Goal: Task Accomplishment & Management: Use online tool/utility

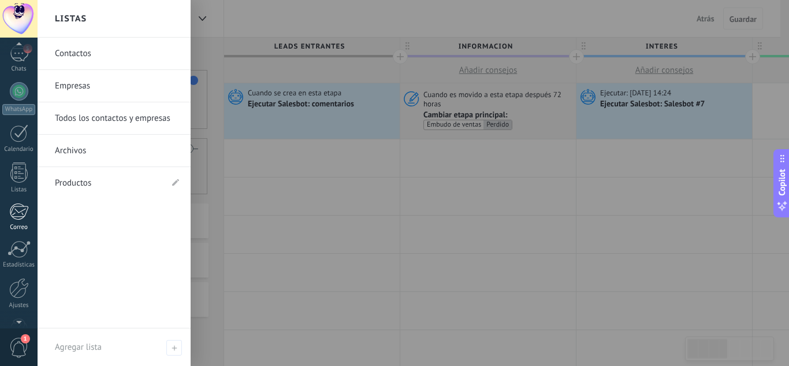
scroll to position [115, 0]
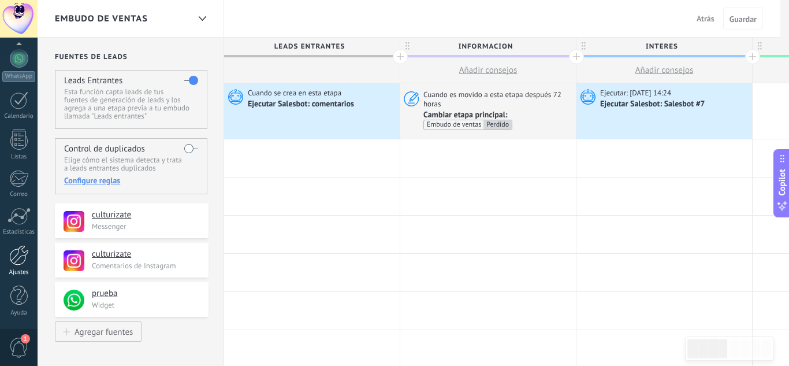
click at [28, 258] on div at bounding box center [19, 255] width 20 height 20
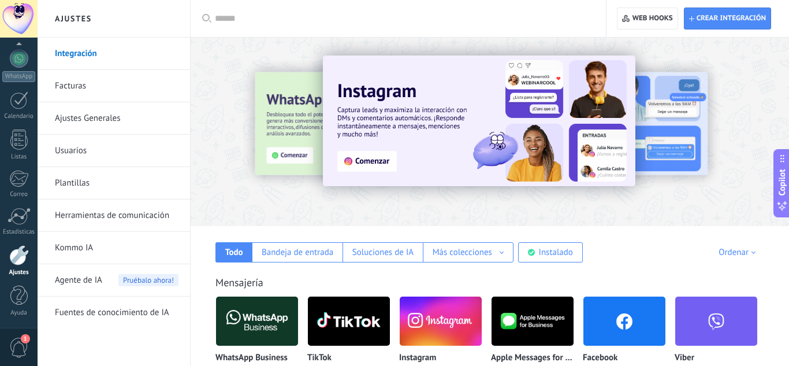
click at [128, 209] on link "Herramientas de comunicación" at bounding box center [117, 215] width 124 height 32
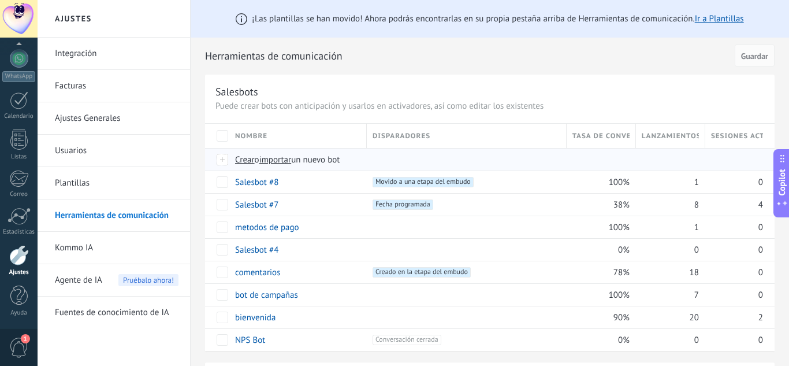
click at [245, 166] on div "Crear o importar un nuevo bot" at bounding box center [434, 159] width 411 height 22
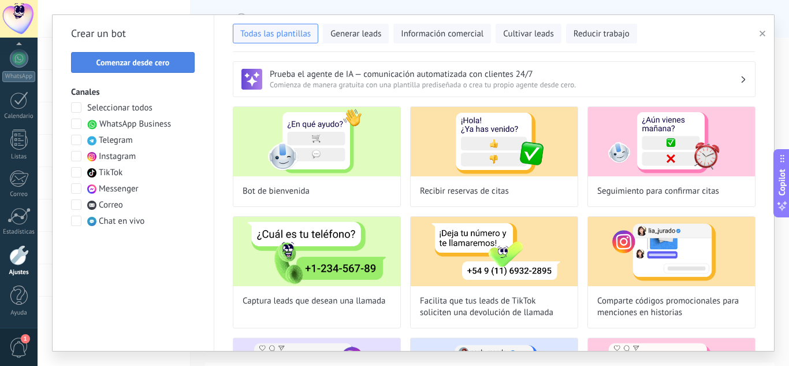
click at [142, 66] on span "Comenzar desde cero" at bounding box center [132, 62] width 73 height 8
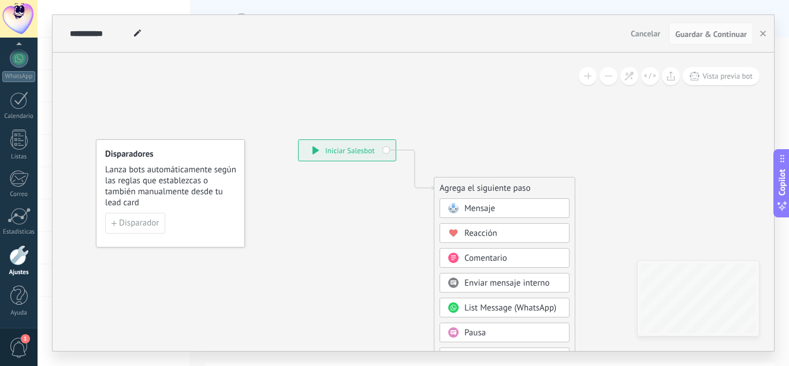
click at [479, 207] on span "Mensaje" at bounding box center [479, 208] width 31 height 11
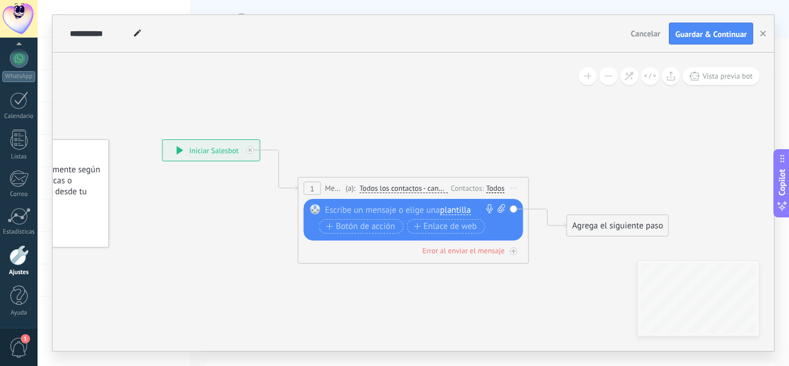
click at [415, 210] on div at bounding box center [411, 210] width 172 height 12
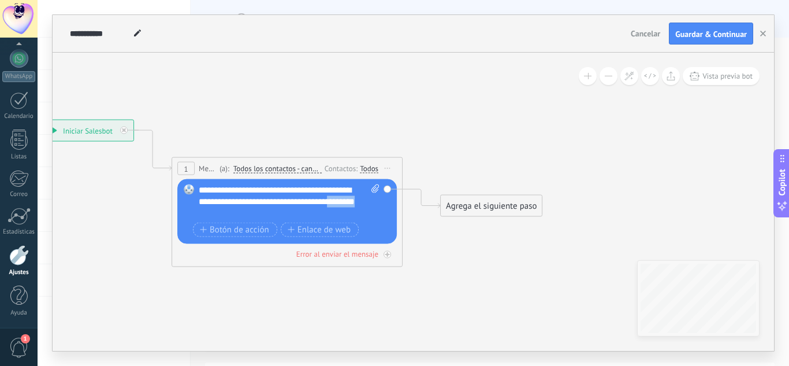
drag, startPoint x: 211, startPoint y: 214, endPoint x: 486, endPoint y: 195, distance: 275.6
click at [486, 195] on div "Agrega el siguiente paso Mensaje Mensaje Mensaje Reacción Comentario Enviar men…" at bounding box center [491, 206] width 102 height 22
click at [485, 209] on div "Agrega el siguiente paso" at bounding box center [491, 205] width 101 height 19
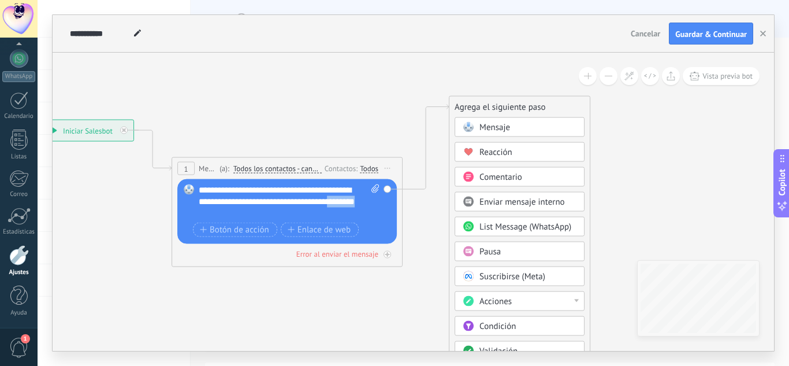
drag, startPoint x: 511, startPoint y: 206, endPoint x: 519, endPoint y: 106, distance: 99.7
click at [519, 106] on div "Agrega el siguiente paso" at bounding box center [519, 107] width 140 height 19
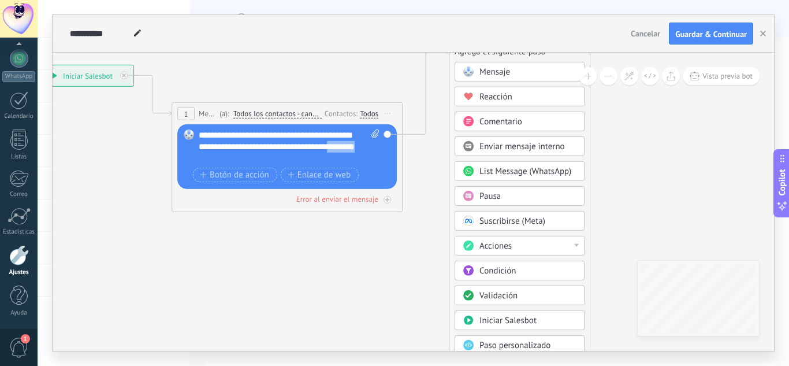
click at [521, 237] on div "Acciones" at bounding box center [520, 246] width 130 height 20
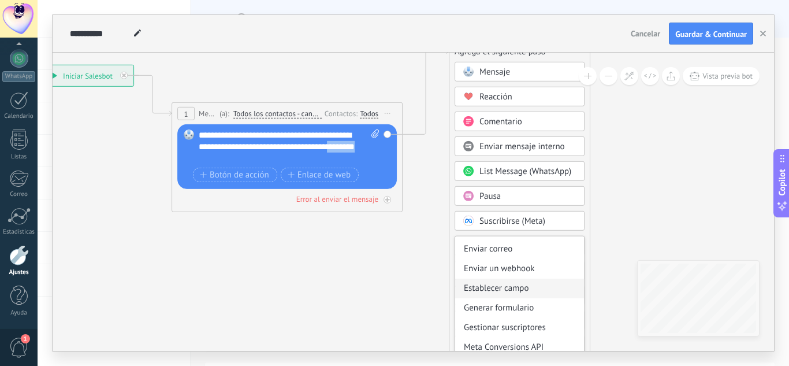
click at [520, 293] on div "Establecer campo" at bounding box center [519, 288] width 129 height 20
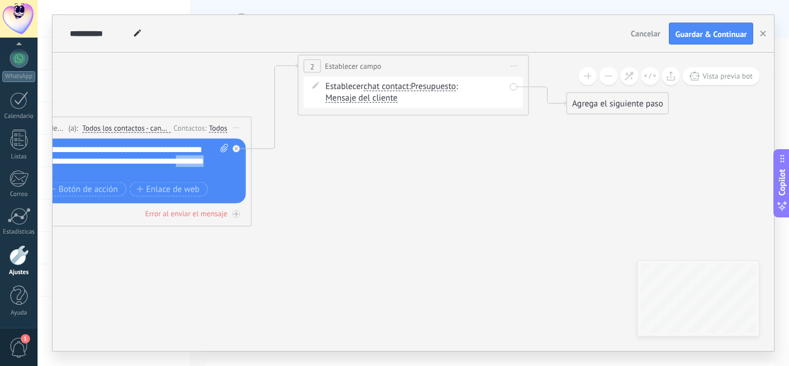
click at [429, 88] on span "Presupuesto" at bounding box center [433, 86] width 45 height 9
click at [429, 88] on button "Presupuesto" at bounding box center [477, 86] width 144 height 21
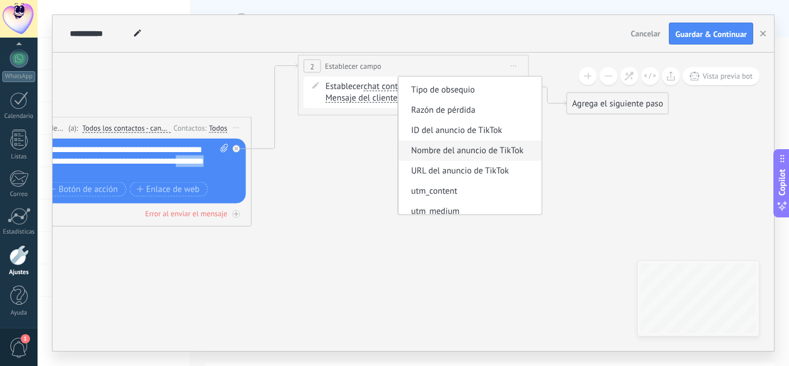
scroll to position [39, 0]
click at [383, 169] on icon at bounding box center [257, 140] width 1322 height 749
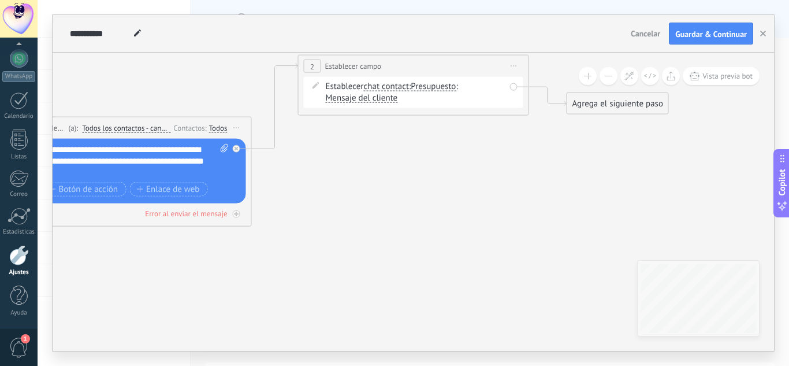
click at [397, 87] on span "chat contact" at bounding box center [386, 86] width 46 height 9
click at [397, 87] on button "chat contact" at bounding box center [430, 86] width 144 height 21
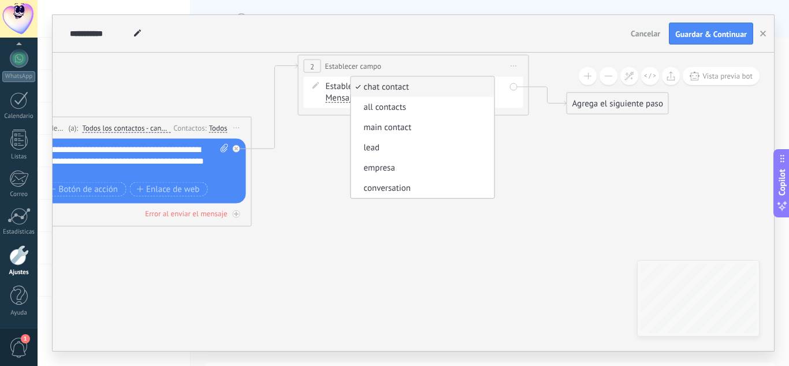
click at [515, 62] on span "Iniciar vista previa aquí Cambiar nombre Duplicar [GEOGRAPHIC_DATA]" at bounding box center [514, 66] width 18 height 17
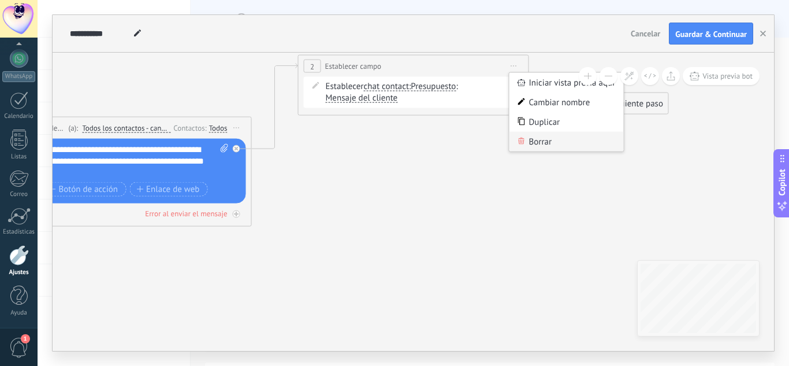
click at [537, 143] on div "Borrar" at bounding box center [567, 142] width 114 height 20
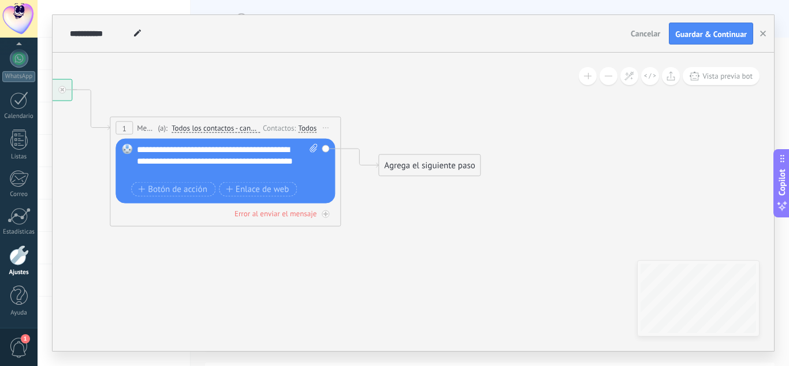
click at [409, 164] on div "Agrega el siguiente paso" at bounding box center [429, 165] width 101 height 19
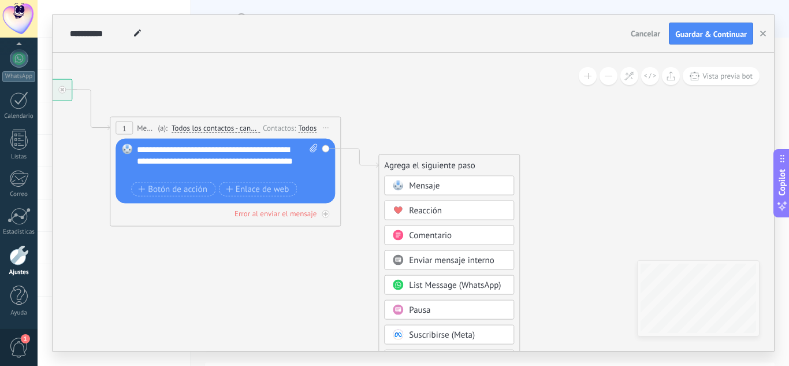
click at [430, 309] on span "Pausa" at bounding box center [419, 309] width 21 height 11
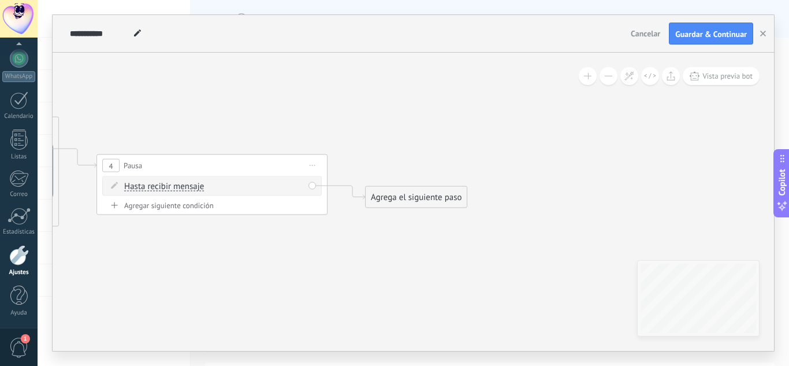
click at [399, 194] on div "Agrega el siguiente paso" at bounding box center [416, 197] width 101 height 19
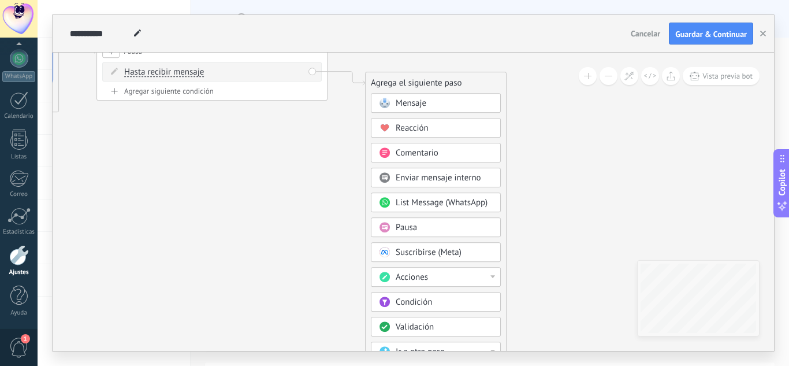
click at [411, 324] on span "Validación" at bounding box center [415, 326] width 38 height 11
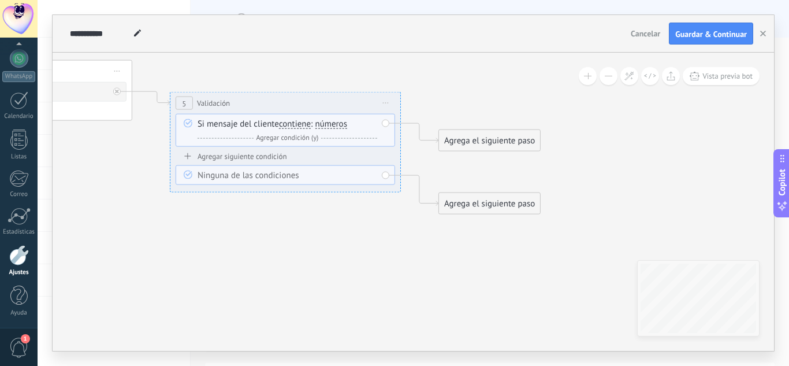
click at [455, 141] on div "Agrega el siguiente paso" at bounding box center [489, 140] width 101 height 19
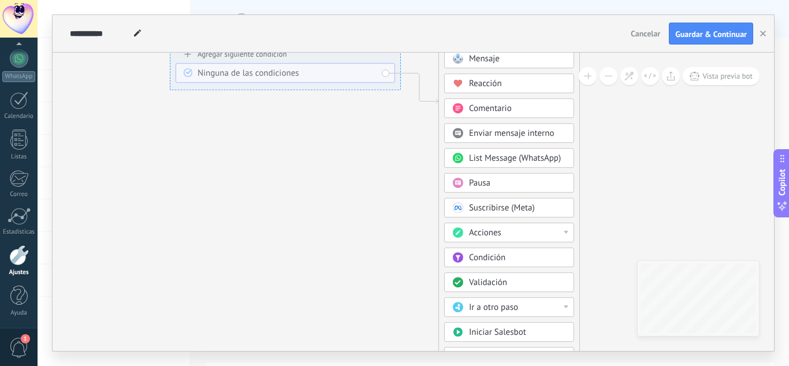
click at [510, 235] on div "Acciones" at bounding box center [517, 233] width 97 height 12
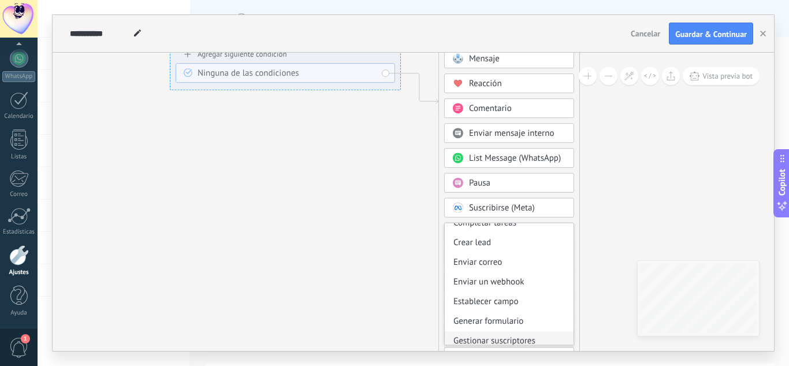
scroll to position [154, 0]
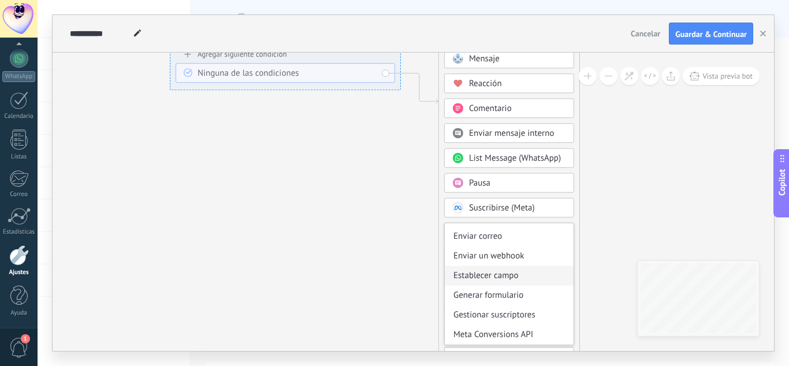
click at [496, 279] on div "Establecer campo" at bounding box center [509, 276] width 129 height 20
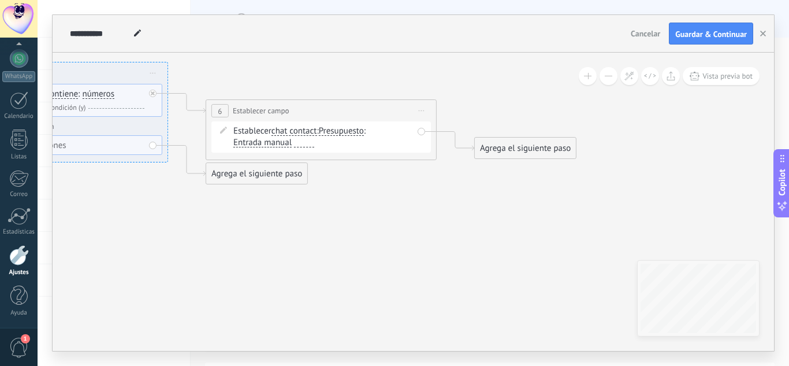
click at [332, 131] on span "Presupuesto" at bounding box center [341, 131] width 45 height 9
click at [332, 131] on button "Presupuesto" at bounding box center [385, 131] width 144 height 21
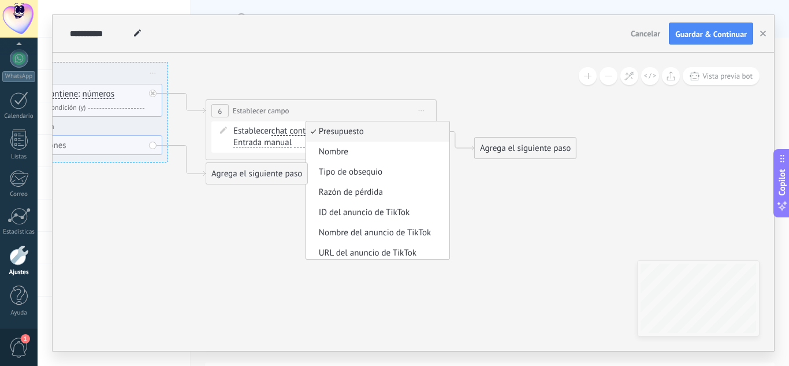
click at [291, 181] on div "Agrega el siguiente paso" at bounding box center [256, 173] width 101 height 19
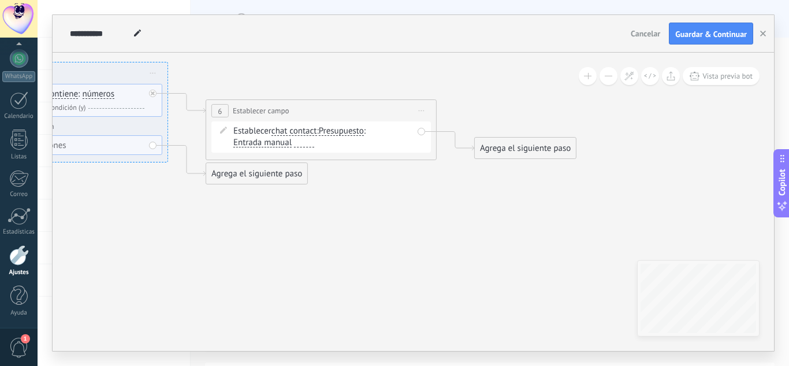
click at [333, 132] on span "Presupuesto" at bounding box center [341, 131] width 45 height 9
click at [333, 132] on button "Presupuesto" at bounding box center [385, 131] width 144 height 21
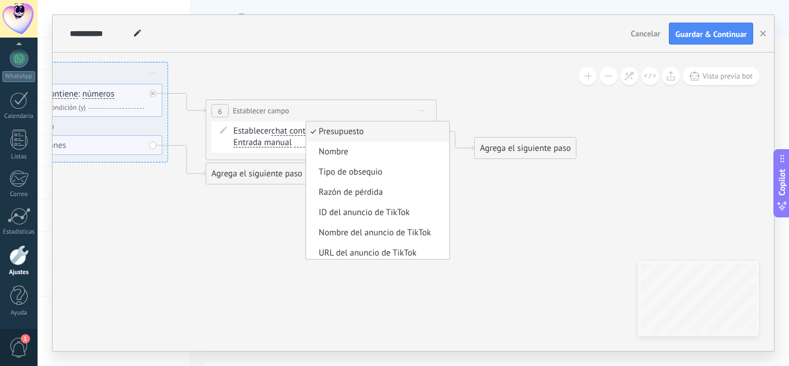
click at [292, 135] on span "chat contact" at bounding box center [295, 131] width 46 height 9
click at [292, 135] on button "chat contact" at bounding box center [338, 131] width 144 height 21
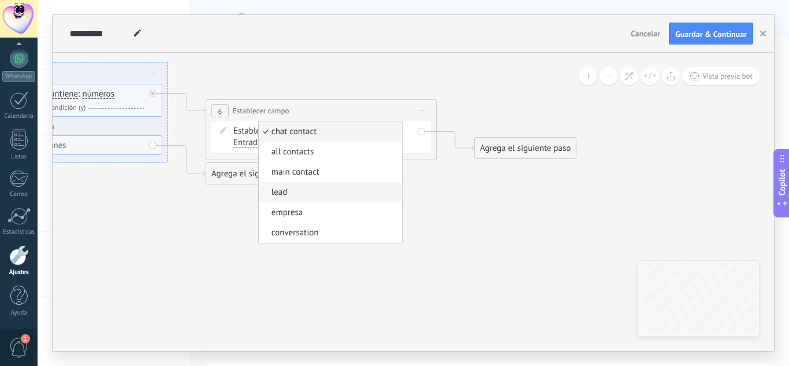
click at [285, 192] on span "lead" at bounding box center [329, 193] width 140 height 12
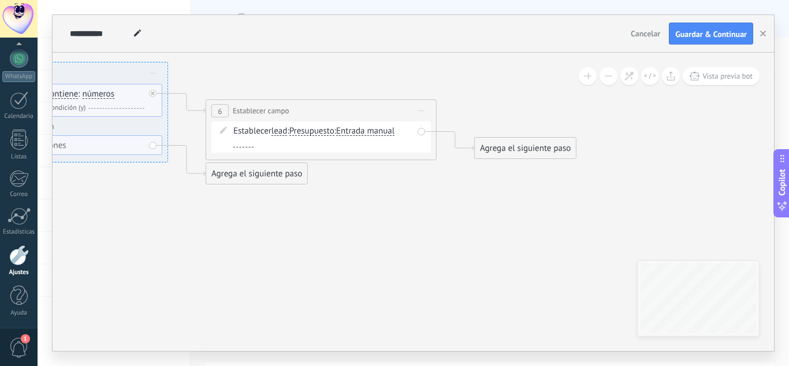
click at [319, 132] on span "Presupuesto" at bounding box center [311, 131] width 45 height 9
click at [319, 132] on button "Presupuesto" at bounding box center [356, 131] width 144 height 21
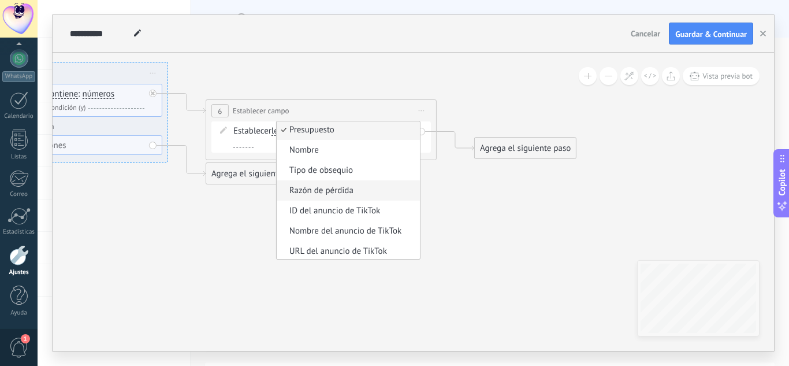
scroll to position [0, 0]
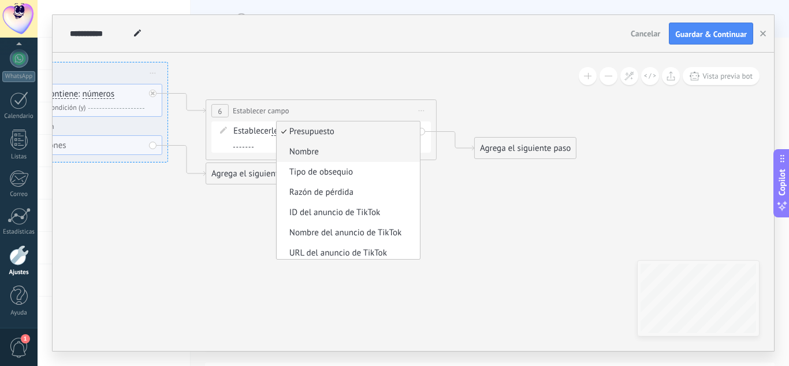
click at [311, 155] on span "Nombre" at bounding box center [347, 152] width 140 height 12
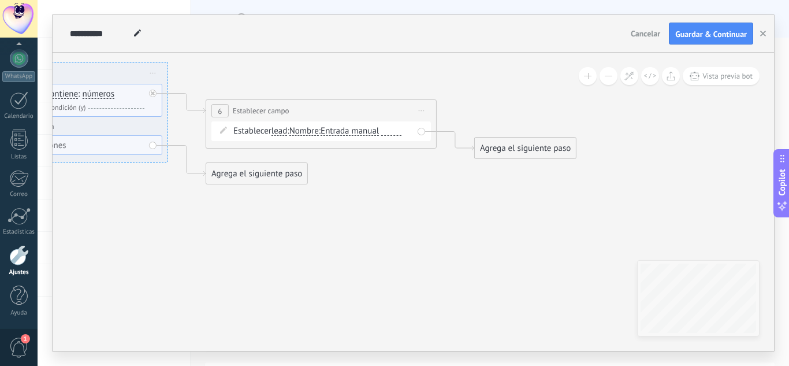
click at [285, 131] on span "lead" at bounding box center [280, 131] width 16 height 9
click at [285, 131] on button "lead" at bounding box center [338, 131] width 144 height 21
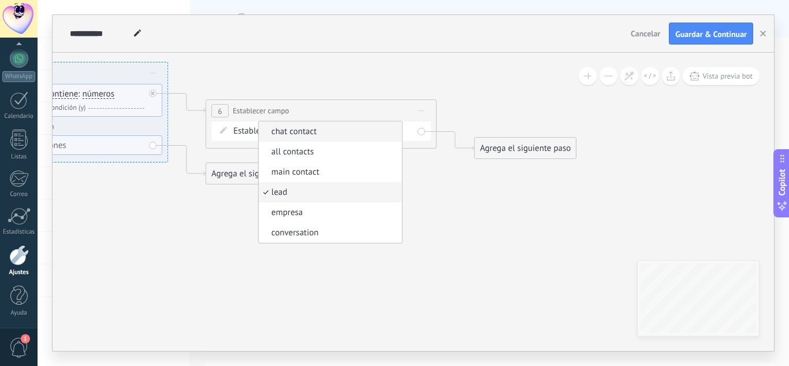
click at [321, 135] on span "chat contact" at bounding box center [329, 132] width 140 height 12
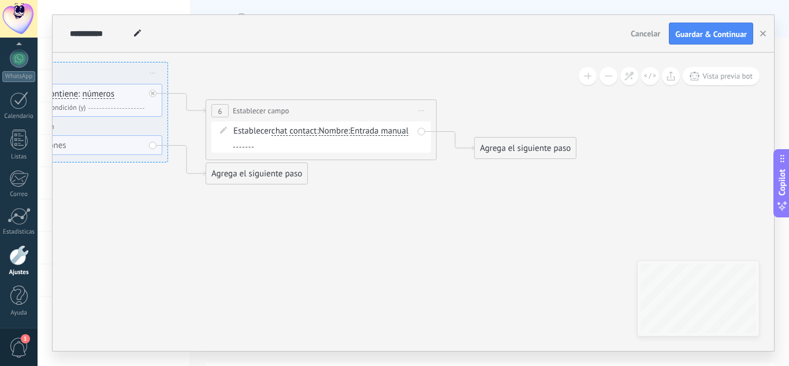
click at [300, 133] on span "chat contact chat contact all contacts main contact lead empresa conversation c…" at bounding box center [295, 130] width 46 height 11
click at [300, 133] on span "chat contact" at bounding box center [295, 131] width 46 height 9
click at [300, 133] on button "chat contact" at bounding box center [338, 131] width 144 height 21
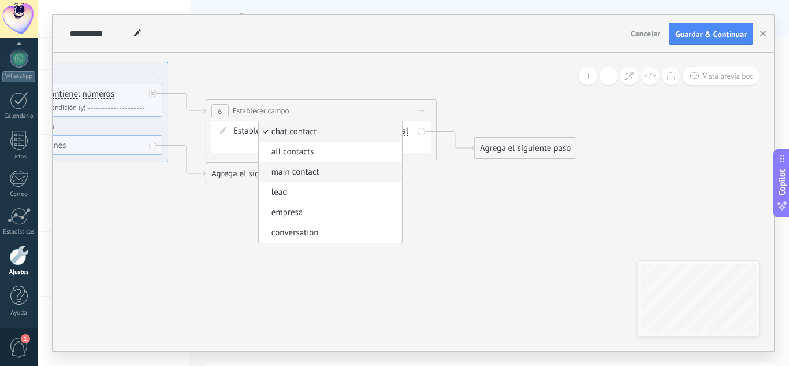
click at [302, 168] on span "main contact" at bounding box center [329, 172] width 140 height 12
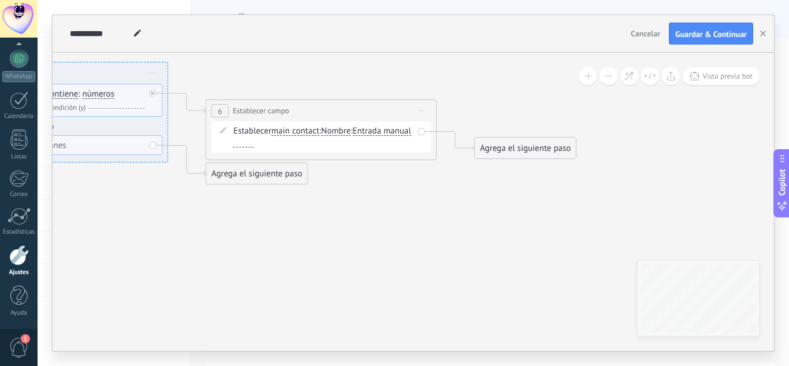
click at [343, 130] on span "Nombre" at bounding box center [335, 131] width 29 height 9
click at [343, 130] on button "Nombre" at bounding box center [387, 131] width 144 height 21
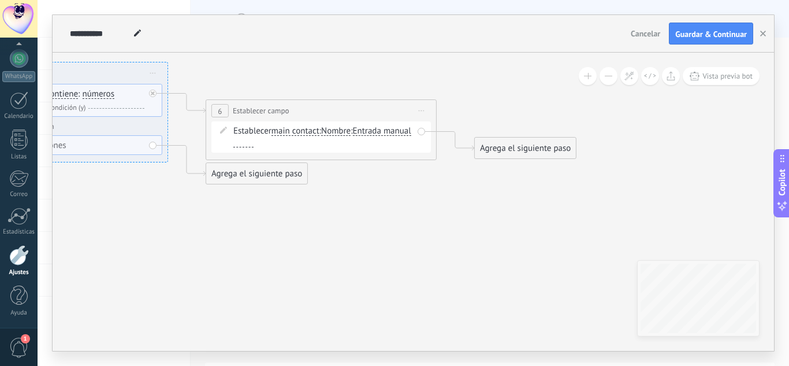
click at [293, 132] on span "main contact" at bounding box center [296, 131] width 48 height 9
click at [293, 132] on button "main contact" at bounding box center [338, 131] width 144 height 21
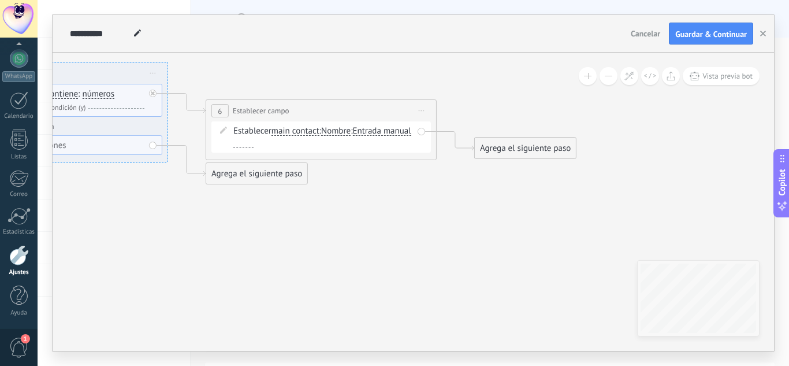
click at [335, 133] on span "Nombre" at bounding box center [335, 131] width 29 height 9
click at [335, 133] on button "Nombre" at bounding box center [387, 131] width 144 height 21
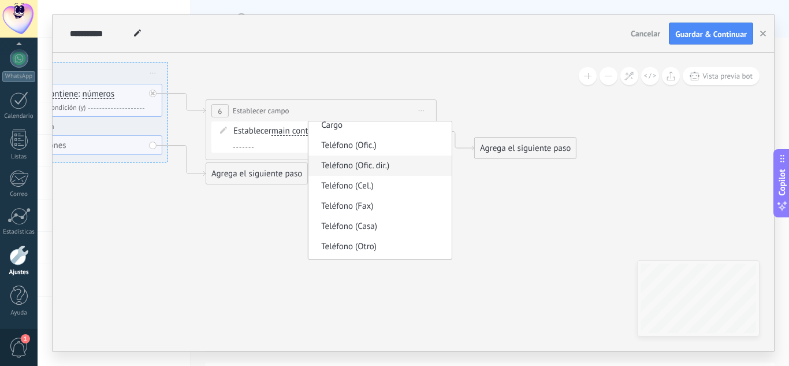
scroll to position [27, 0]
click at [374, 144] on span "Teléfono (Ofic.)" at bounding box center [378, 145] width 140 height 12
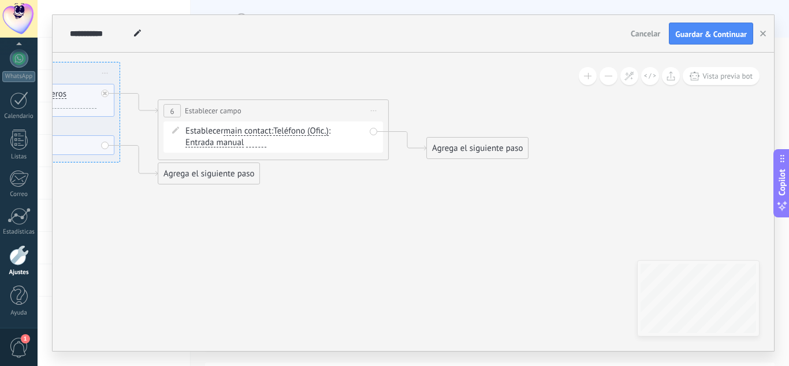
click at [456, 144] on div "Agrega el siguiente paso" at bounding box center [477, 148] width 101 height 19
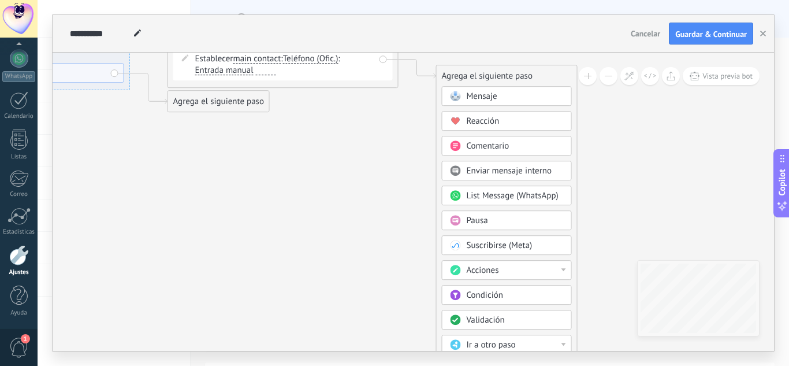
click at [477, 269] on span "Acciones" at bounding box center [483, 270] width 32 height 11
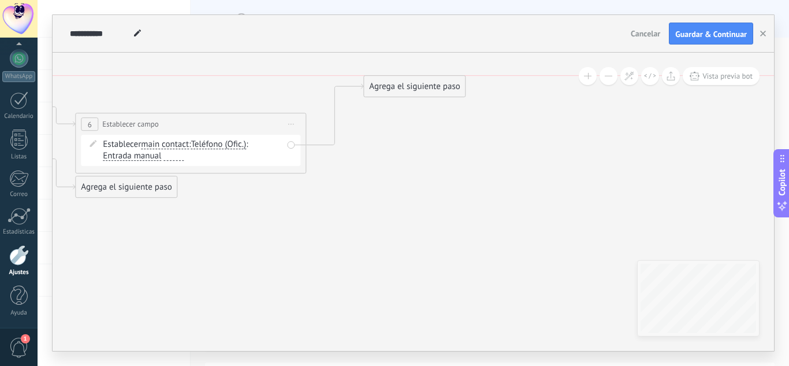
drag, startPoint x: 412, startPoint y: 165, endPoint x: 432, endPoint y: 90, distance: 77.2
click at [432, 90] on div "Agrega el siguiente paso" at bounding box center [414, 86] width 101 height 19
click at [432, 90] on div "Agrega el siguiente paso" at bounding box center [415, 86] width 101 height 19
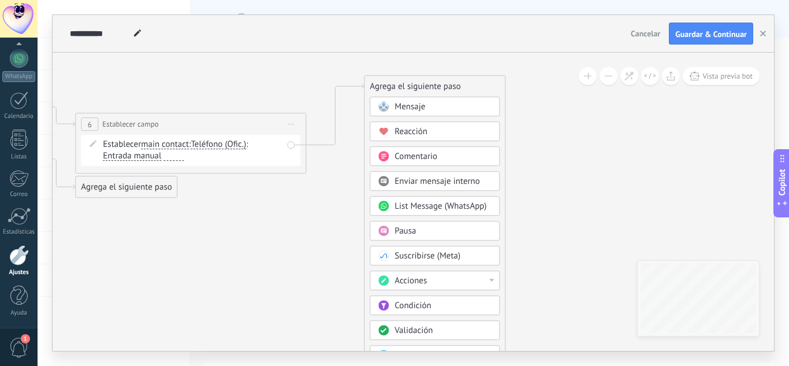
click at [444, 276] on div "Acciones" at bounding box center [443, 281] width 97 height 12
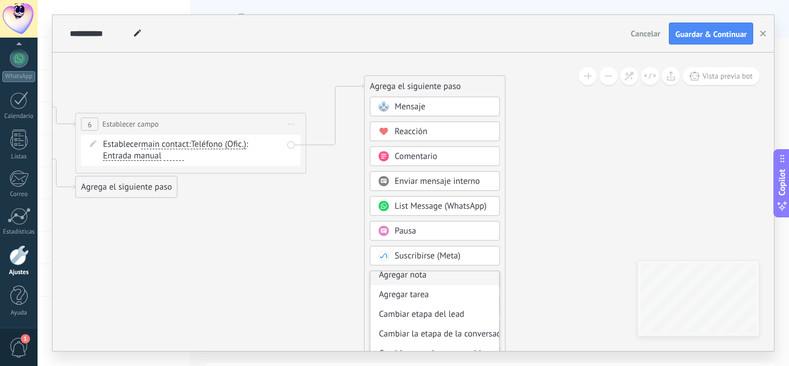
scroll to position [26, 0]
click at [428, 315] on div "Cambiar etapa del lead" at bounding box center [434, 314] width 129 height 20
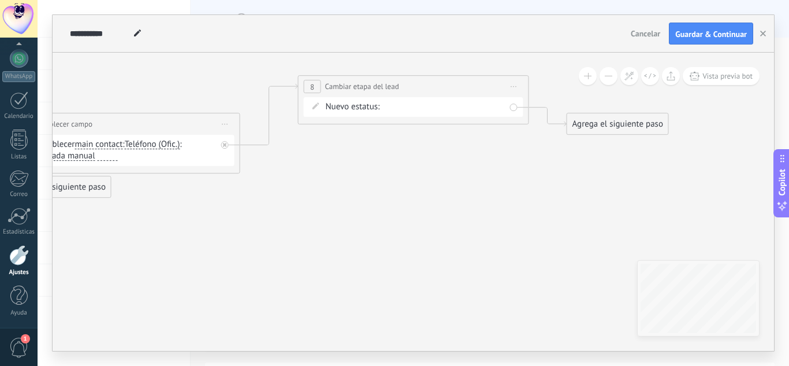
click at [0, 0] on div "Informacion interes seguimiento metodos de pago Pago verificado Ganado Perdido" at bounding box center [0, 0] width 0 height 0
click at [418, 137] on span at bounding box center [404, 132] width 31 height 10
click at [0, 0] on label "pedido en proceso" at bounding box center [0, 0] width 0 height 0
click at [586, 120] on div "Agrega el siguiente paso" at bounding box center [617, 123] width 101 height 19
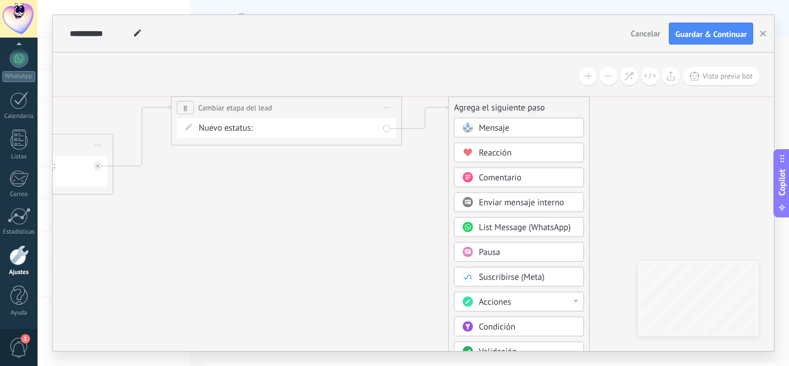
drag, startPoint x: 515, startPoint y: 150, endPoint x: 523, endPoint y: 54, distance: 96.2
click at [523, 98] on div "Agrega el siguiente paso" at bounding box center [519, 107] width 140 height 19
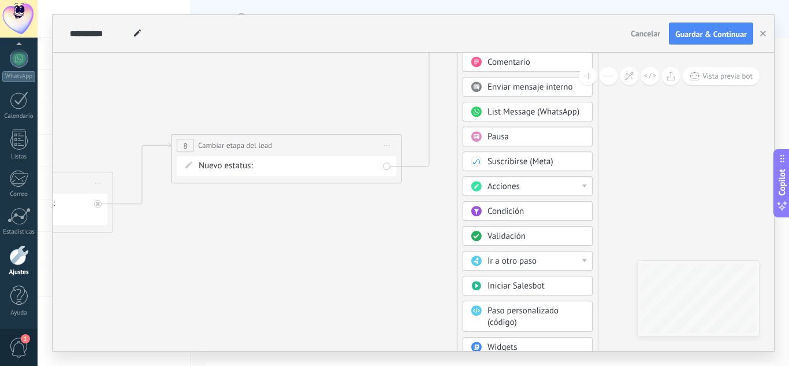
drag, startPoint x: 503, startPoint y: 91, endPoint x: 512, endPoint y: -5, distance: 96.3
click at [512, 0] on html ".abccls-1,.abccls-2{fill-rule:evenodd}.abccls-2{fill:#fff} .abfcls-1{fill:none}…" at bounding box center [394, 183] width 789 height 366
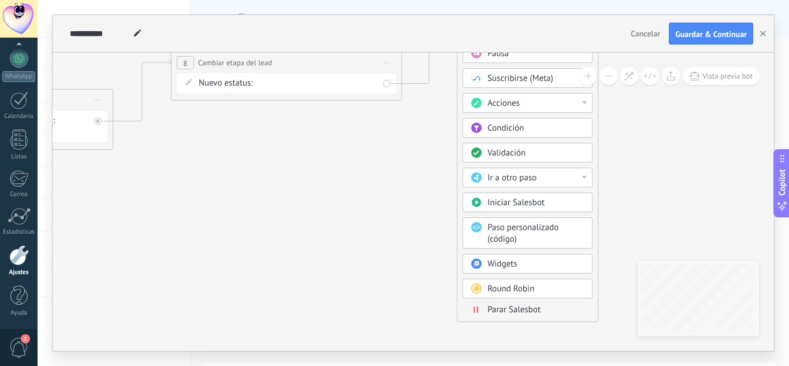
click at [501, 307] on span "Parar Salesbot" at bounding box center [514, 309] width 53 height 11
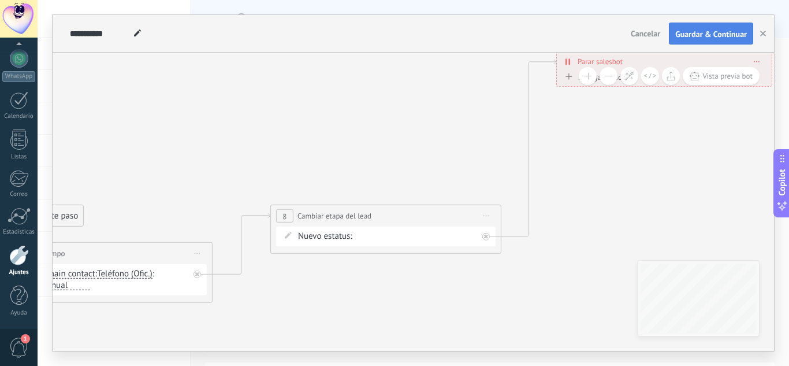
click at [717, 30] on span "Guardar & Continuar" at bounding box center [711, 34] width 72 height 8
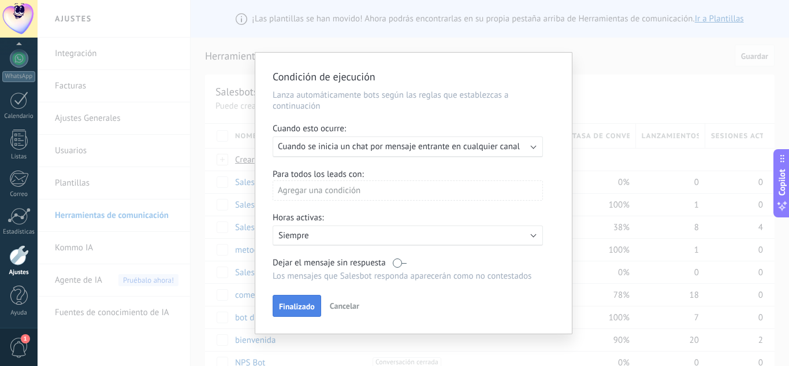
click at [296, 303] on span "Finalizado" at bounding box center [297, 306] width 36 height 8
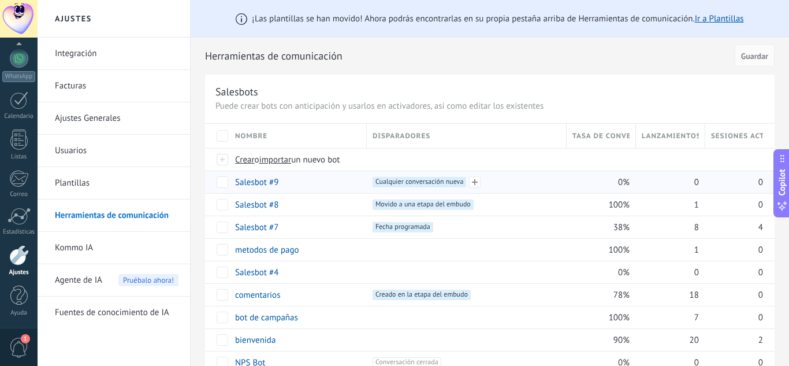
click at [423, 187] on span "Cualquier conversación nueva +0" at bounding box center [420, 182] width 94 height 10
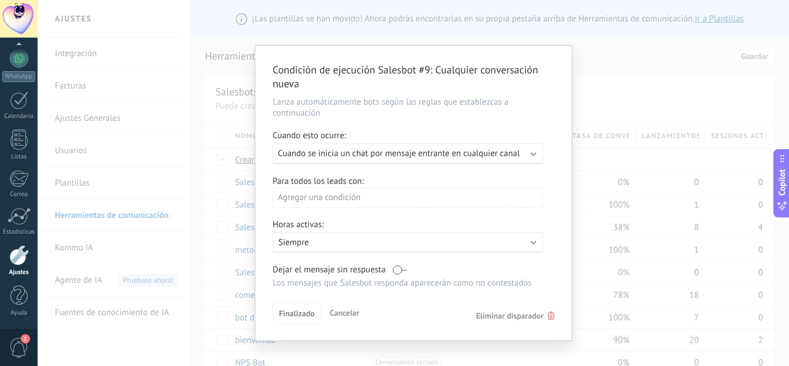
click at [545, 315] on span "Eliminar disparador" at bounding box center [515, 315] width 79 height 10
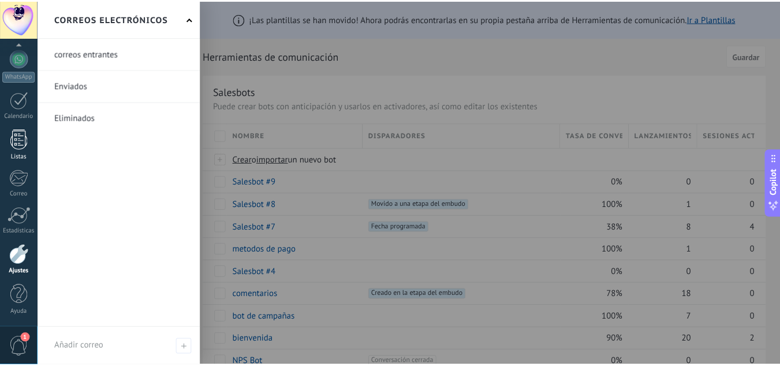
scroll to position [0, 0]
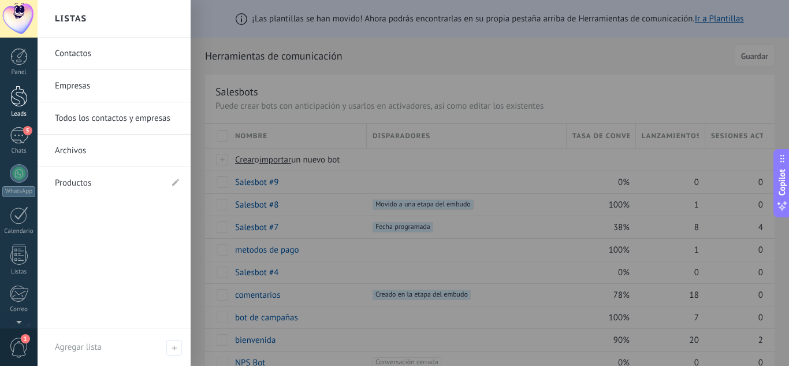
click at [20, 101] on div at bounding box center [18, 95] width 17 height 21
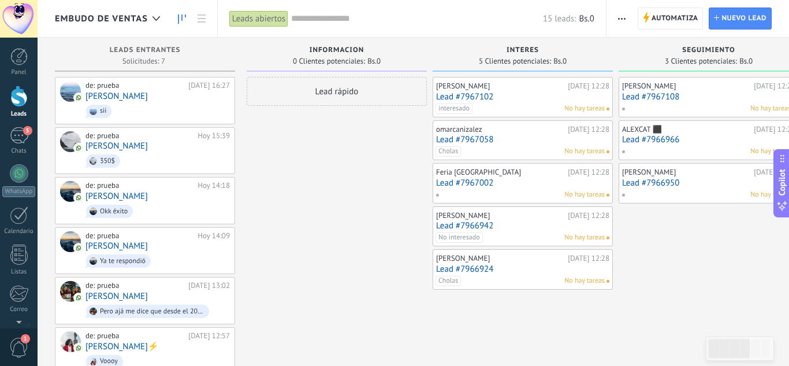
click at [138, 19] on span "Embudo de ventas" at bounding box center [101, 18] width 93 height 11
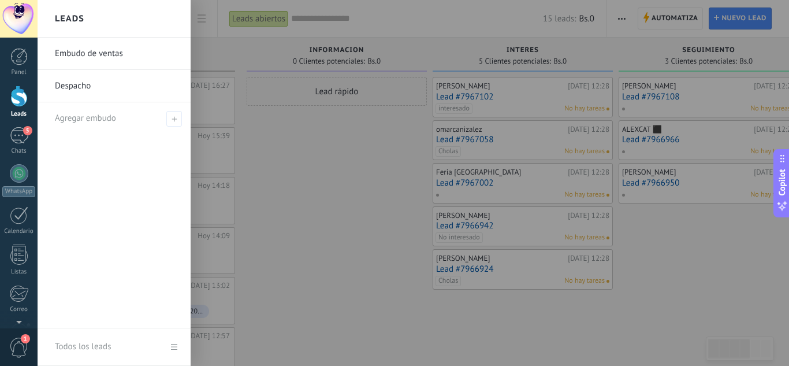
click at [98, 92] on link "Despacho" at bounding box center [117, 86] width 124 height 32
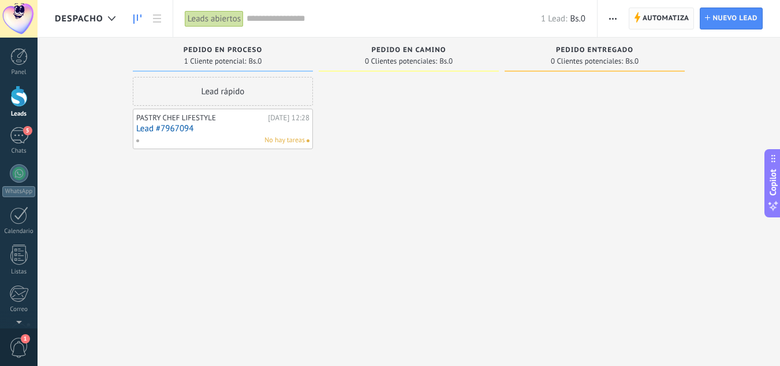
click at [638, 26] on span "Automatiza Automatiza" at bounding box center [662, 19] width 66 height 22
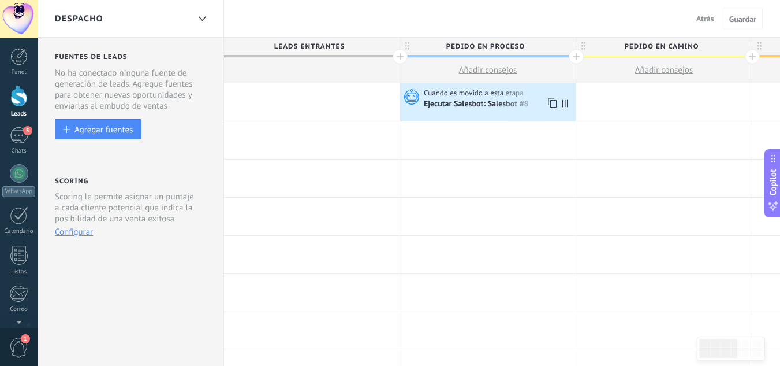
click at [510, 111] on div "Cuando es movido a esta etapa Ejecutar Salesbot: Salesbot #8" at bounding box center [488, 102] width 176 height 38
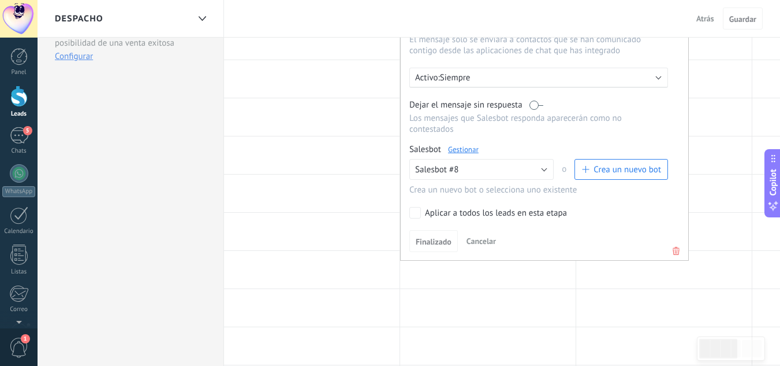
scroll to position [179, 0]
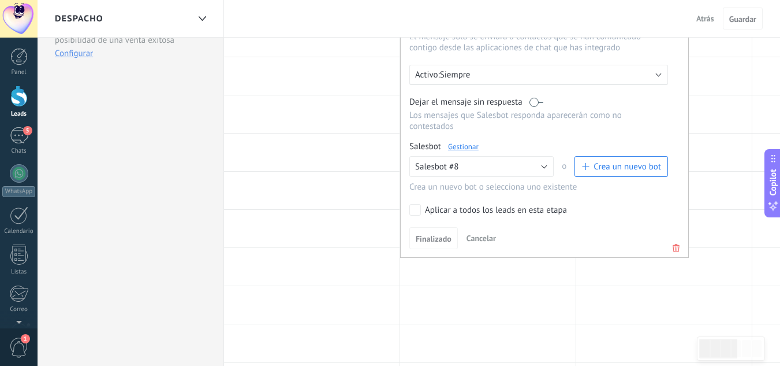
click at [678, 247] on icon at bounding box center [676, 248] width 13 height 14
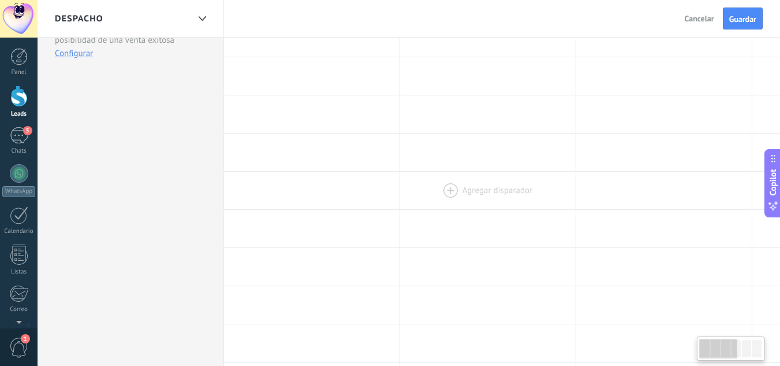
scroll to position [0, 0]
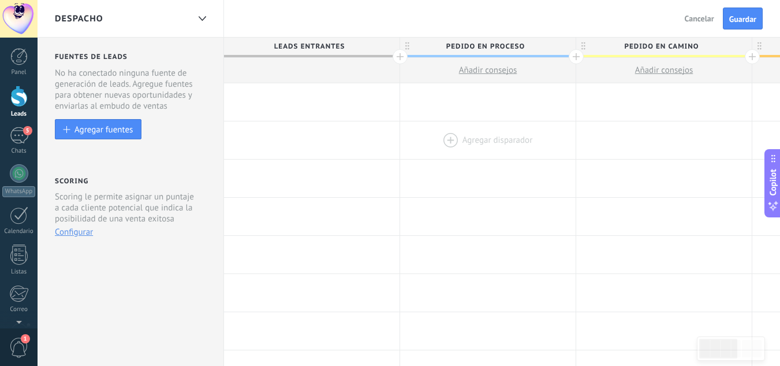
click at [448, 139] on div at bounding box center [488, 140] width 176 height 38
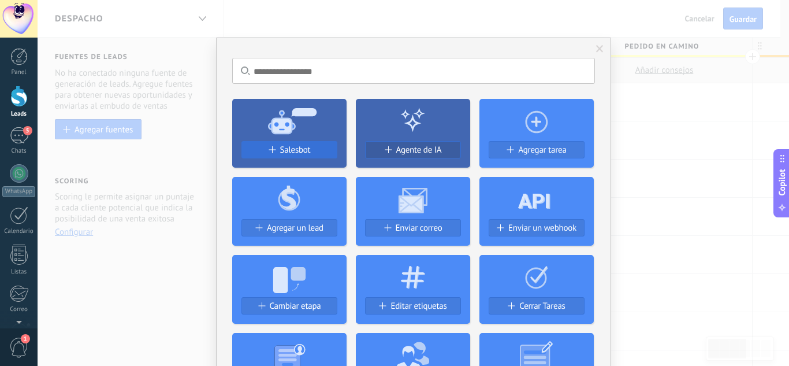
click at [284, 151] on span "Salesbot" at bounding box center [295, 150] width 31 height 10
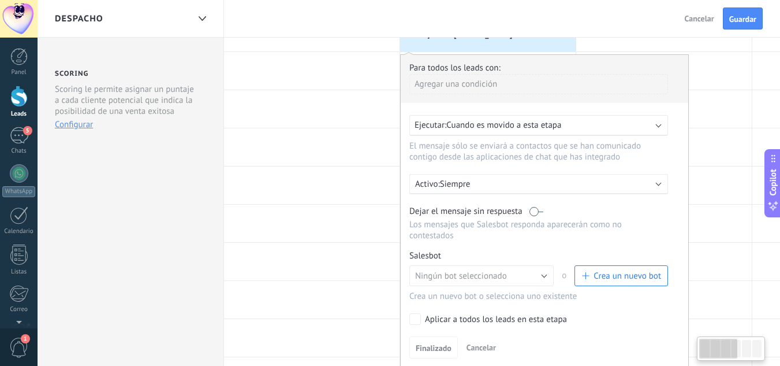
scroll to position [108, 0]
click at [585, 277] on span "button" at bounding box center [585, 275] width 7 height 7
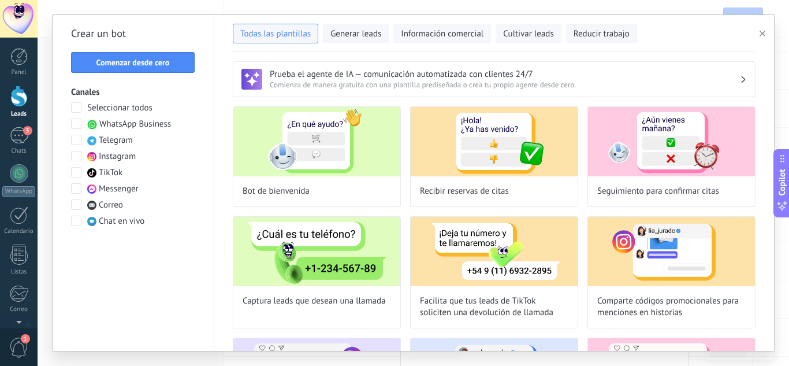
type input "**********"
click at [158, 62] on span "Comenzar desde cero" at bounding box center [132, 62] width 73 height 8
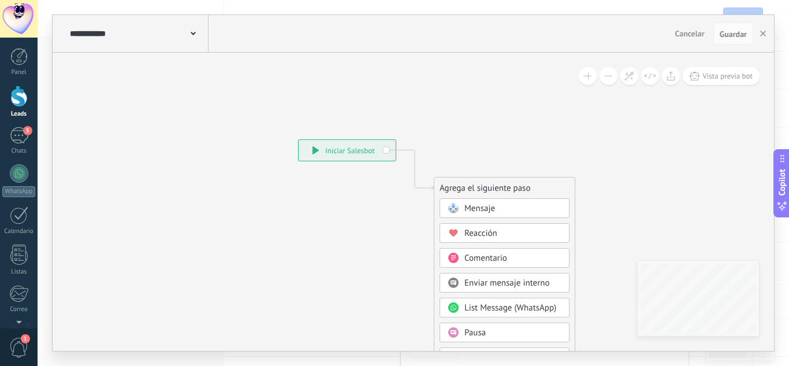
click at [477, 211] on span "Mensaje" at bounding box center [479, 208] width 31 height 11
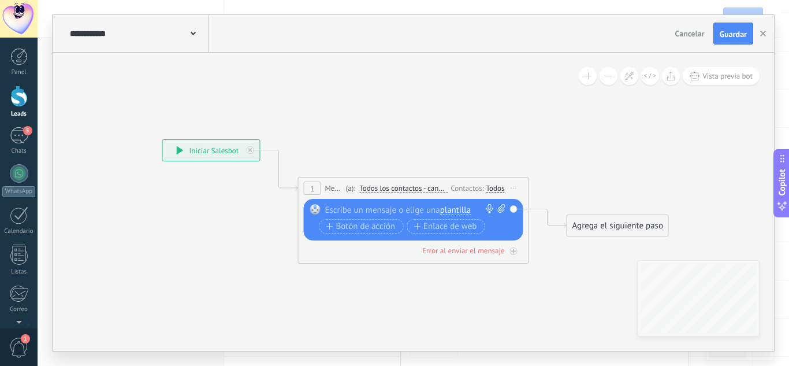
click at [395, 209] on div at bounding box center [411, 210] width 172 height 12
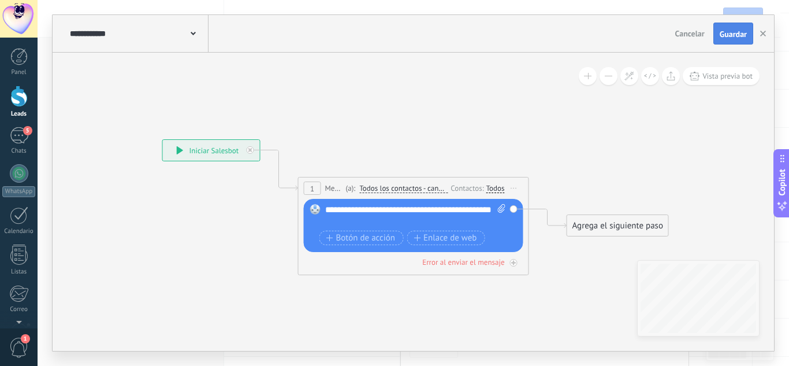
click at [737, 34] on span "Guardar" at bounding box center [733, 34] width 27 height 8
click at [494, 191] on div "Todos" at bounding box center [495, 188] width 18 height 9
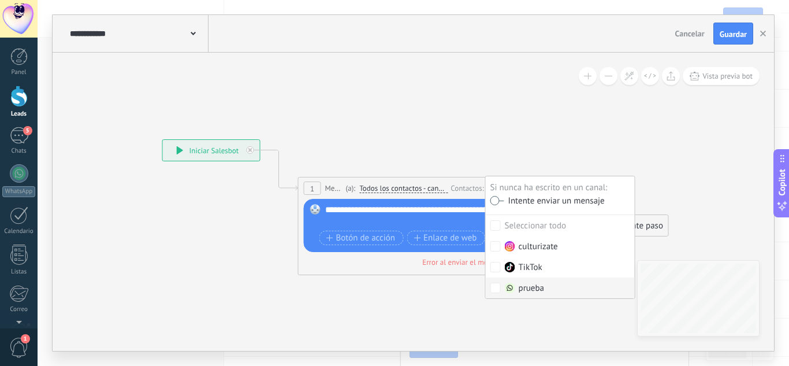
click at [510, 289] on img at bounding box center [510, 287] width 10 height 10
click at [638, 181] on icon at bounding box center [395, 193] width 1045 height 686
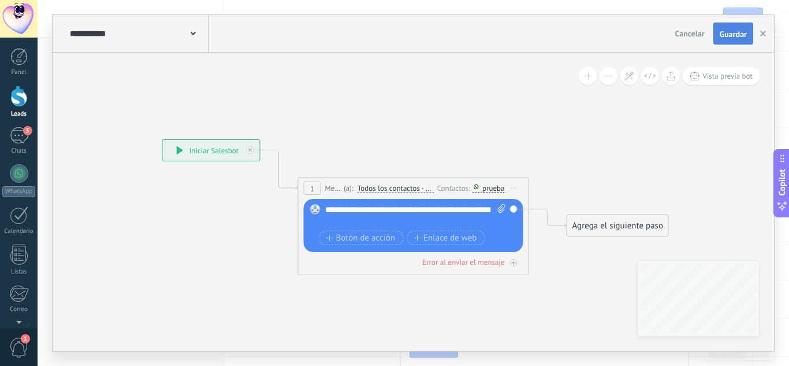
click at [726, 36] on span "Guardar" at bounding box center [733, 34] width 27 height 8
click at [768, 32] on button "button" at bounding box center [762, 33] width 17 height 21
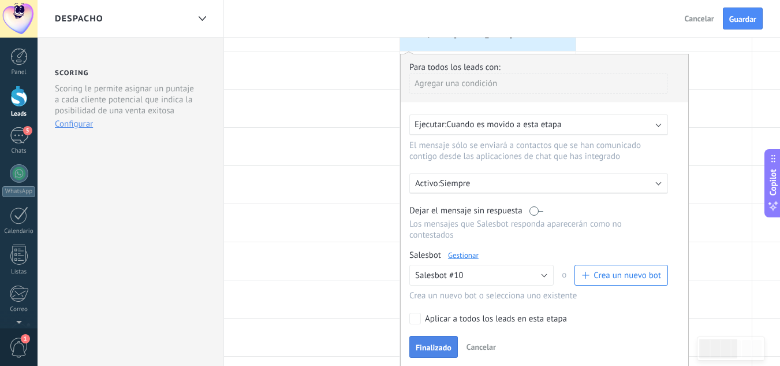
click at [444, 351] on span "Finalizado" at bounding box center [434, 347] width 36 height 8
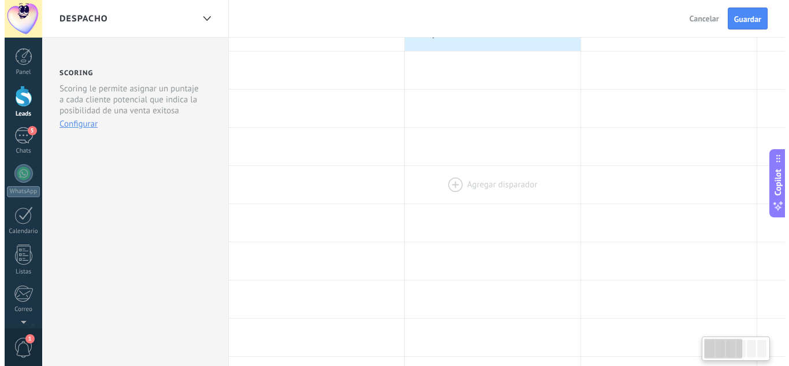
scroll to position [0, 0]
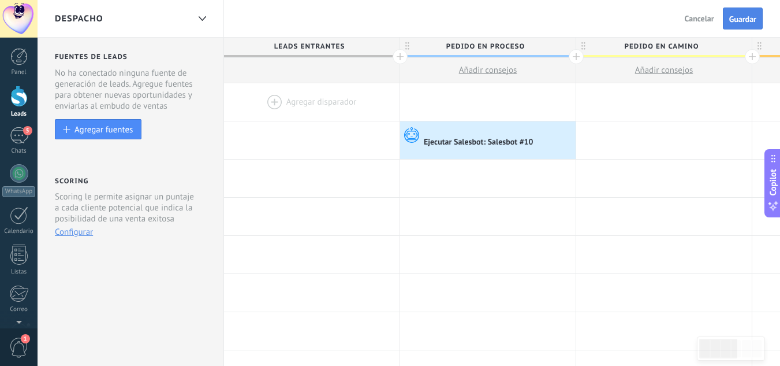
click at [740, 19] on span "Guardar" at bounding box center [743, 19] width 27 height 8
click at [17, 131] on div "5" at bounding box center [19, 135] width 18 height 17
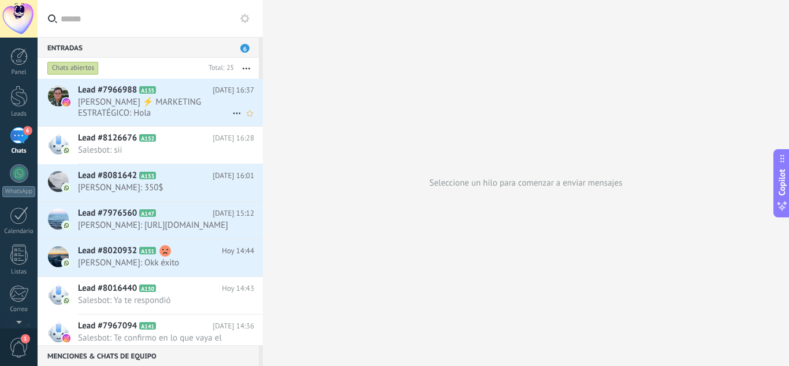
click at [114, 103] on span "David Santana ⚡️ MARKETING ESTRATÉGICO: Hola" at bounding box center [155, 107] width 154 height 22
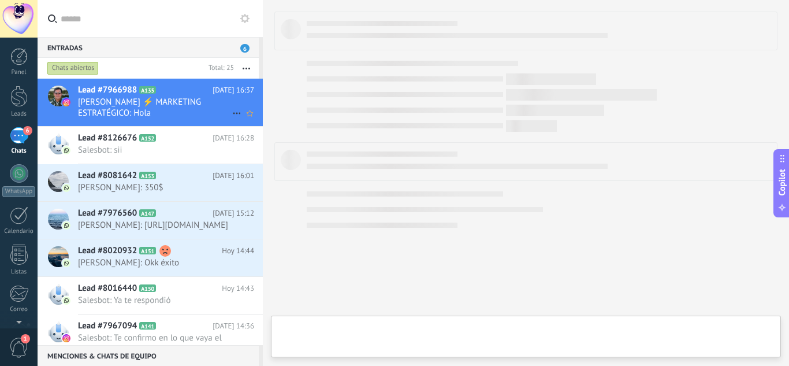
type textarea "**********"
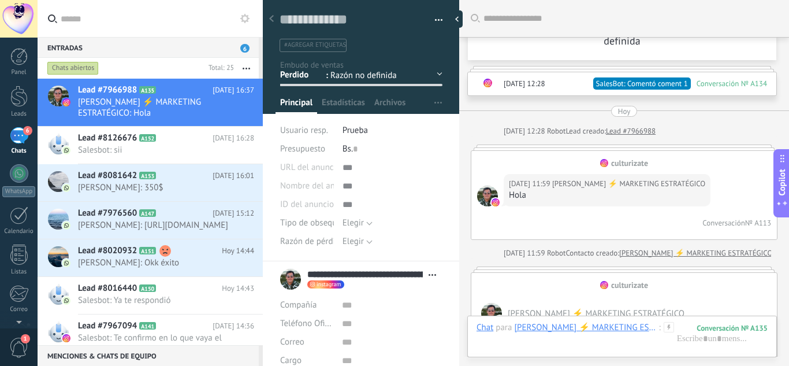
scroll to position [2088, 0]
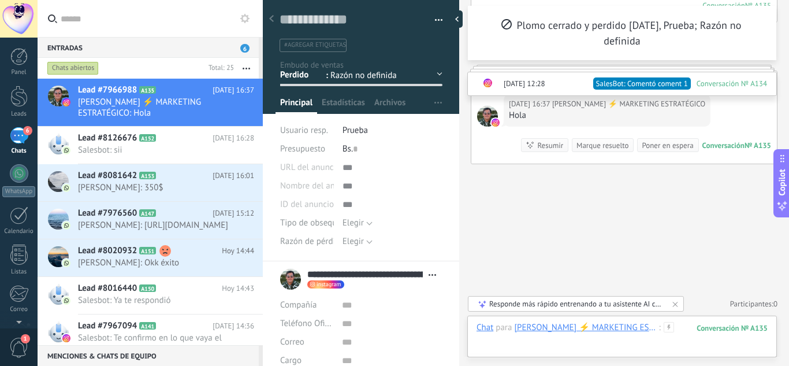
click at [645, 341] on div at bounding box center [622, 339] width 291 height 35
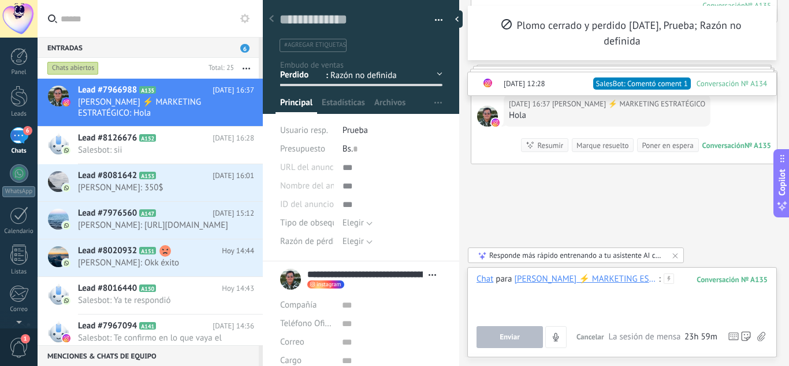
click at [675, 307] on div at bounding box center [622, 295] width 291 height 44
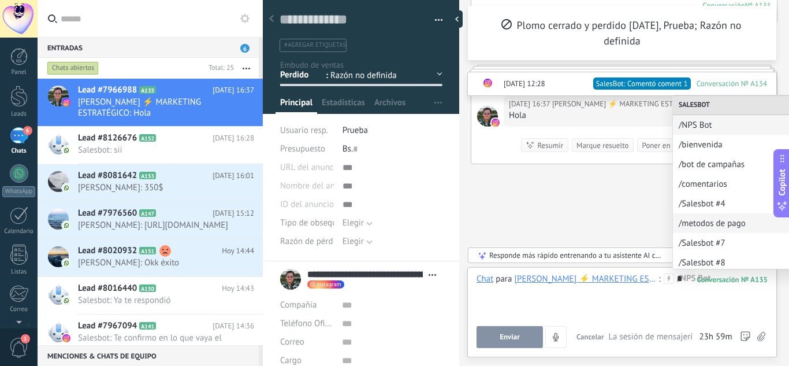
scroll to position [82, 0]
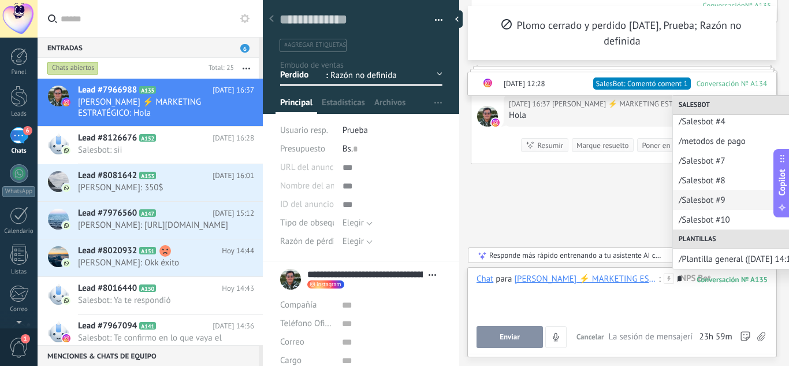
click at [703, 196] on span "/Salesbot #9" at bounding box center [742, 200] width 127 height 11
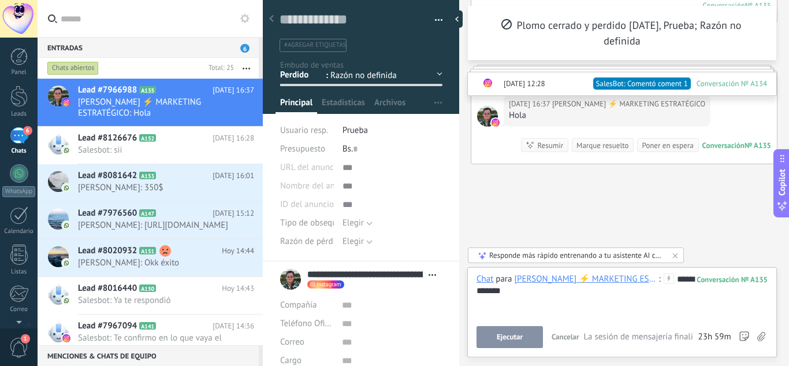
click at [499, 330] on button "Ejecutar" at bounding box center [510, 337] width 66 height 22
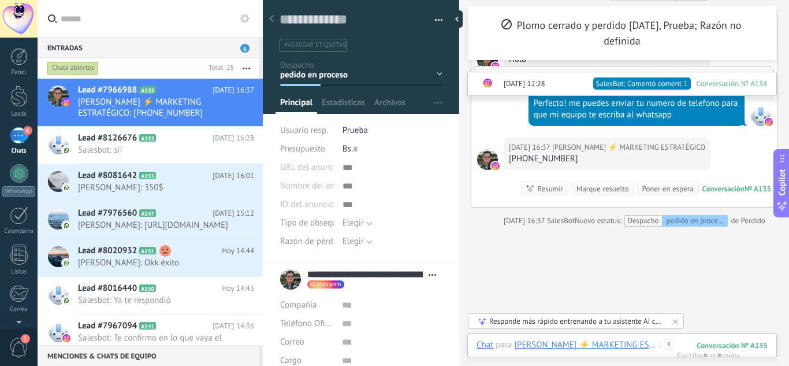
scroll to position [2136, 0]
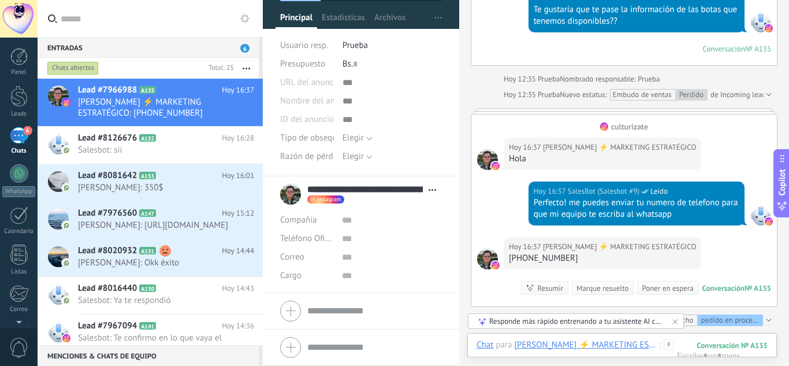
scroll to position [115, 0]
click at [18, 254] on div at bounding box center [19, 255] width 20 height 20
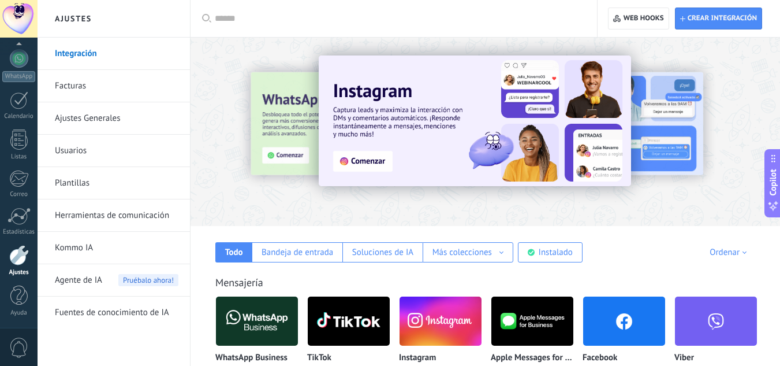
click at [127, 214] on link "Herramientas de comunicación" at bounding box center [117, 215] width 124 height 32
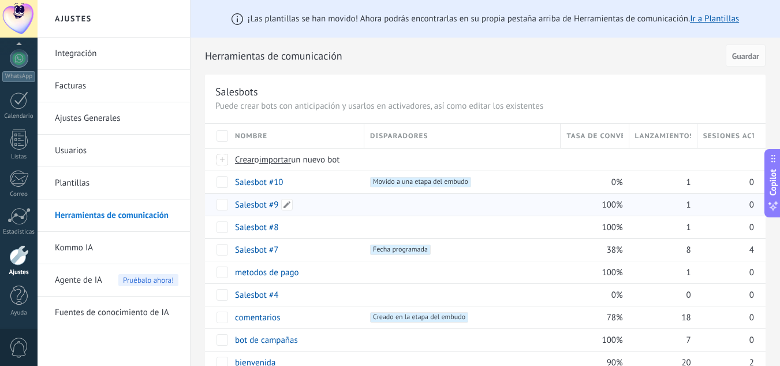
click at [274, 207] on link "Salesbot #9" at bounding box center [256, 204] width 43 height 11
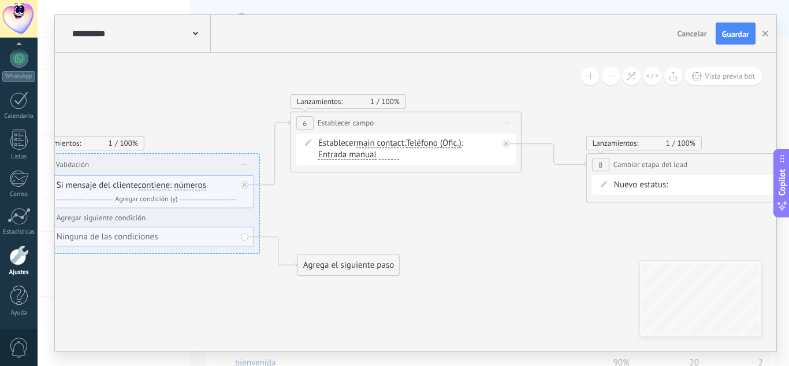
drag, startPoint x: 411, startPoint y: 206, endPoint x: 404, endPoint y: 127, distance: 79.4
click at [404, 127] on div "**********" at bounding box center [406, 122] width 230 height 21
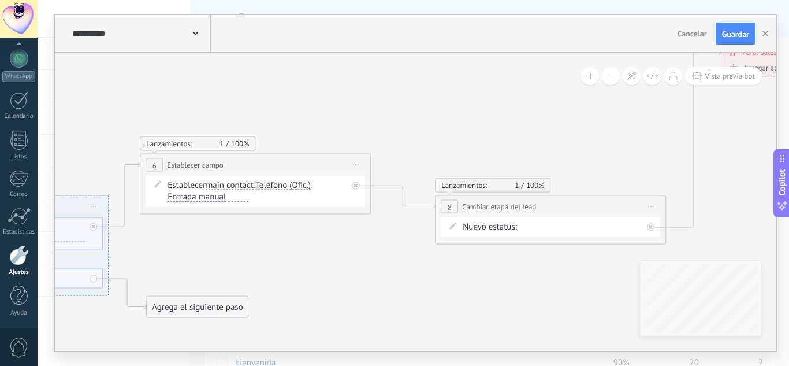
click at [245, 181] on span "main contact" at bounding box center [230, 185] width 48 height 9
click at [245, 180] on button "main contact" at bounding box center [272, 185] width 144 height 21
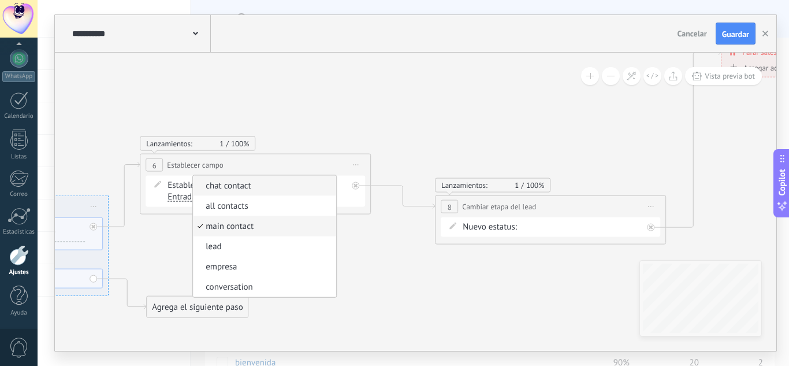
click at [249, 186] on span "chat contact" at bounding box center [263, 186] width 140 height 12
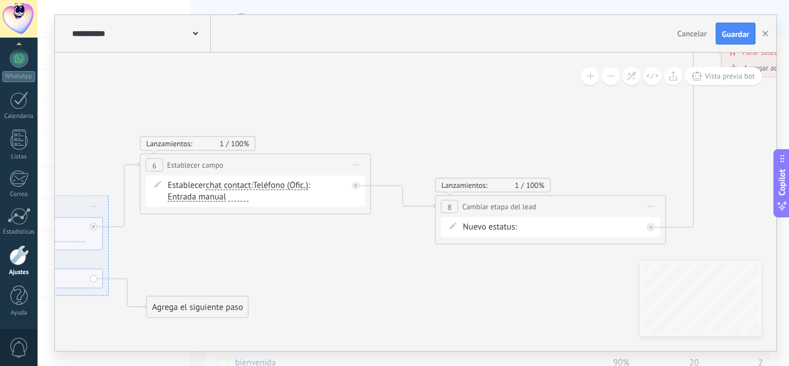
click at [282, 187] on span "Teléfono (Ofic.)" at bounding box center [280, 185] width 55 height 9
click at [282, 187] on button "Teléfono (Ofic.)" at bounding box center [319, 185] width 144 height 21
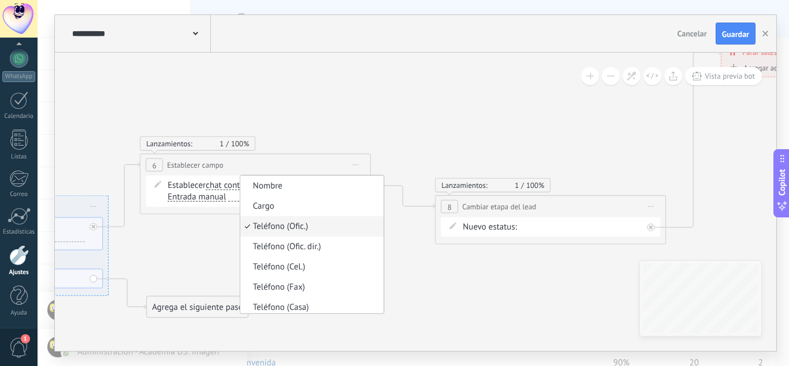
click at [406, 287] on icon at bounding box center [71, 180] width 2310 height 854
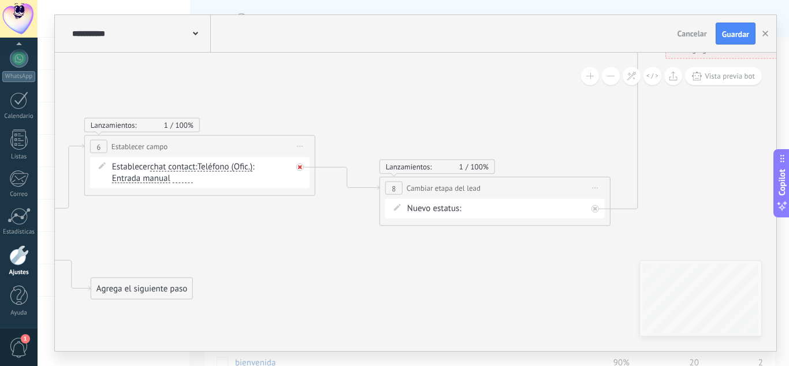
click at [299, 165] on icon at bounding box center [300, 167] width 4 height 4
click at [402, 244] on div "Agrega el siguiente paso" at bounding box center [404, 242] width 101 height 19
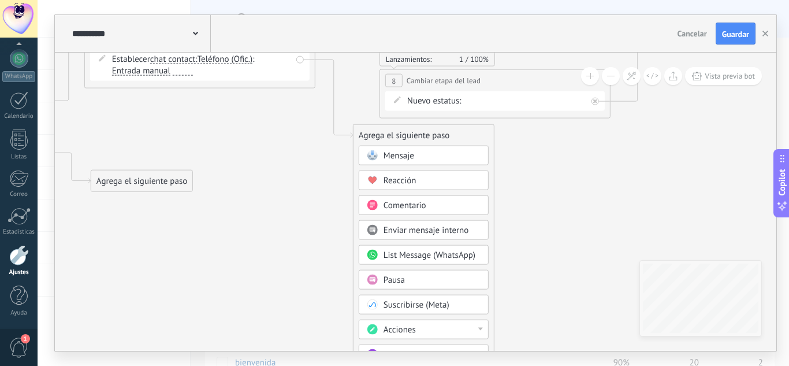
click at [390, 280] on span "Pausa" at bounding box center [394, 279] width 21 height 11
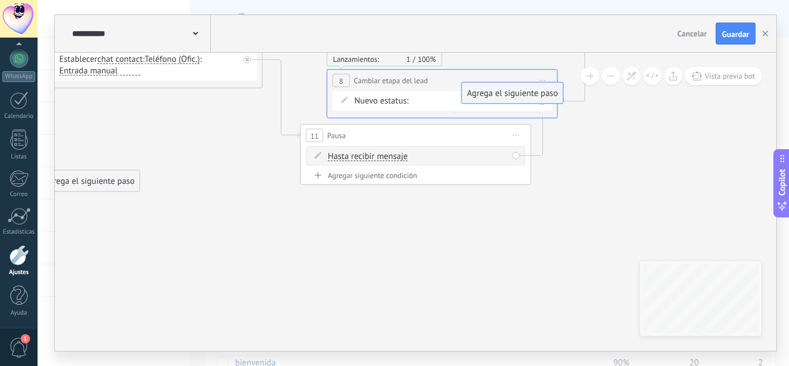
drag, startPoint x: 631, startPoint y: 172, endPoint x: 523, endPoint y: 97, distance: 131.2
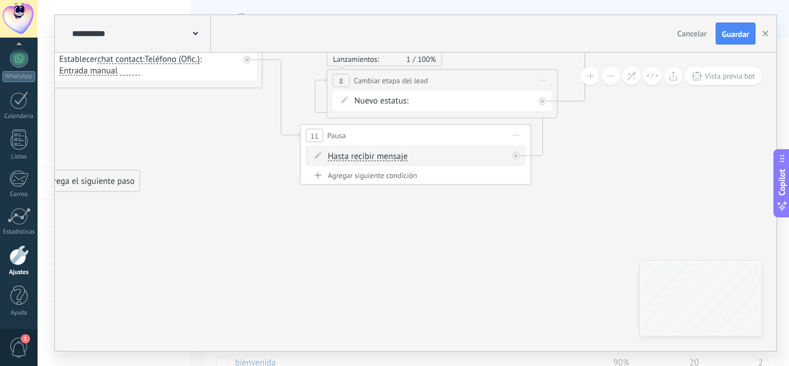
click at [375, 153] on span "Hasta recibir mensaje" at bounding box center [368, 156] width 80 height 9
click at [375, 153] on button "Hasta recibir mensaje" at bounding box center [394, 156] width 144 height 21
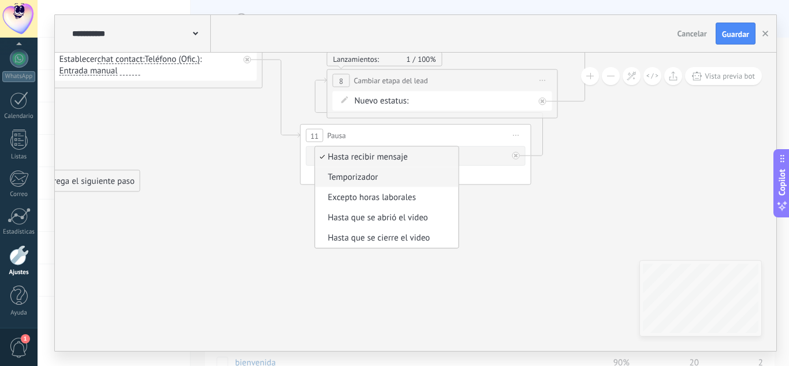
click at [362, 182] on span "Temporizador" at bounding box center [385, 178] width 140 height 12
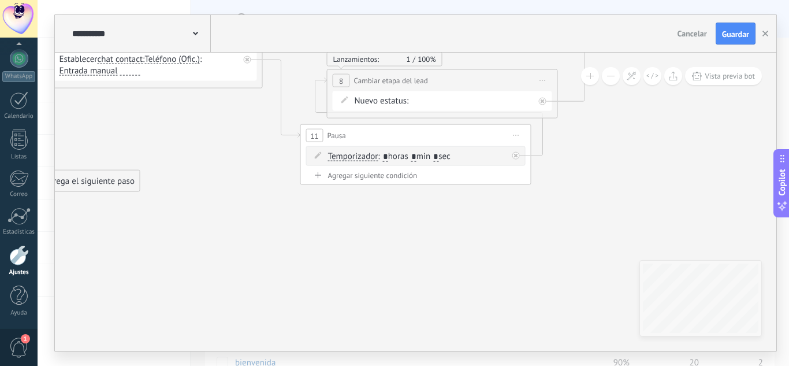
click at [417, 158] on input "*" at bounding box center [413, 156] width 5 height 9
type input "*"
click at [438, 155] on input "*" at bounding box center [435, 156] width 5 height 9
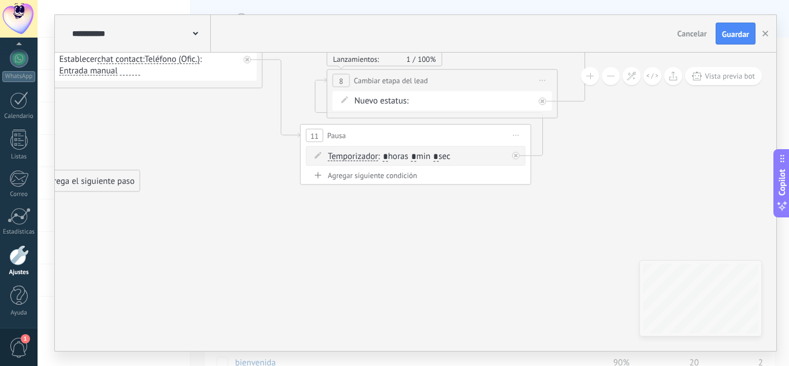
click at [438, 155] on input "*" at bounding box center [435, 156] width 5 height 9
type input "*"
click at [718, 44] on div "**********" at bounding box center [416, 34] width 722 height 38
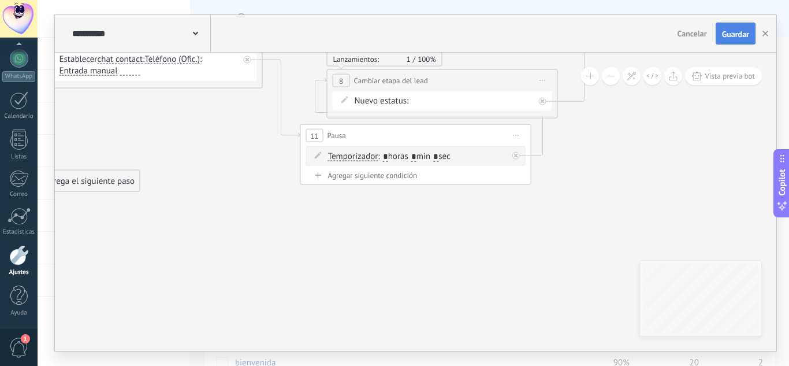
click at [726, 40] on button "Guardar" at bounding box center [736, 34] width 40 height 22
click at [771, 33] on button "button" at bounding box center [765, 34] width 17 height 22
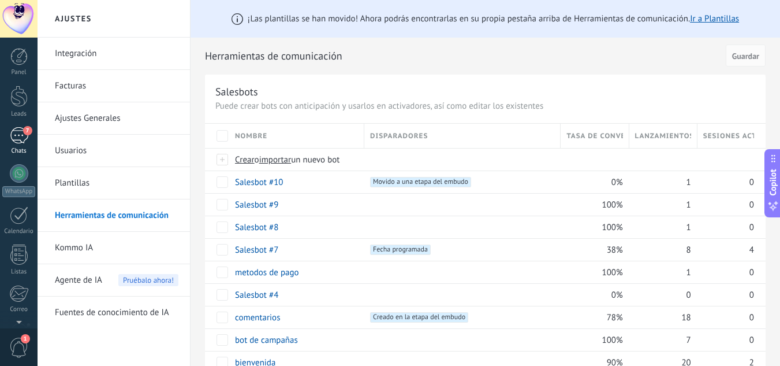
click at [20, 132] on div "7" at bounding box center [19, 135] width 18 height 17
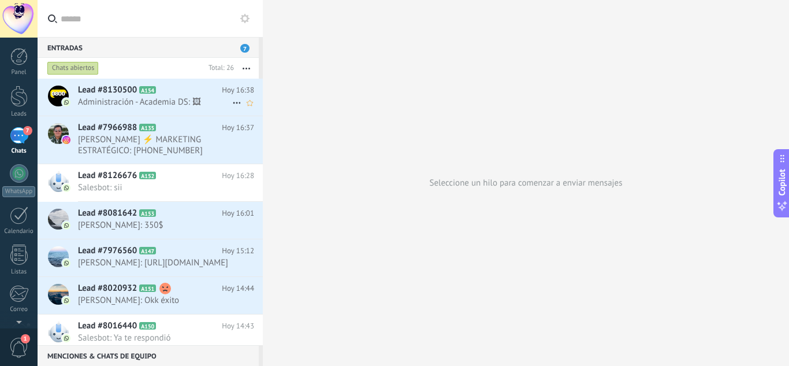
click at [163, 95] on icon at bounding box center [165, 90] width 12 height 12
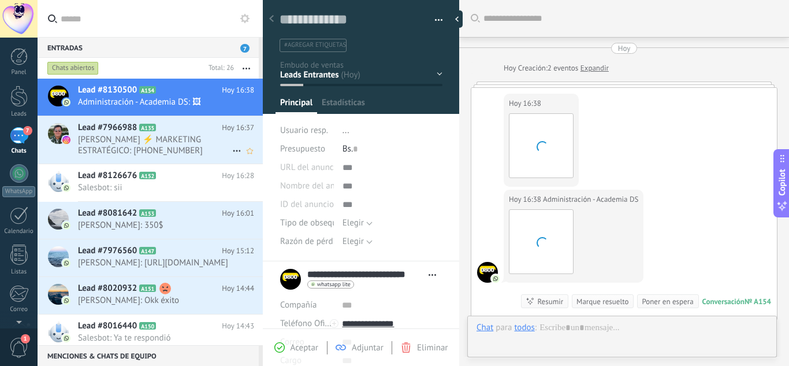
click at [143, 135] on span "[PERSON_NAME] ⚡️ MARKETING ESTRATÉGICO: [PHONE_NUMBER]" at bounding box center [155, 145] width 154 height 22
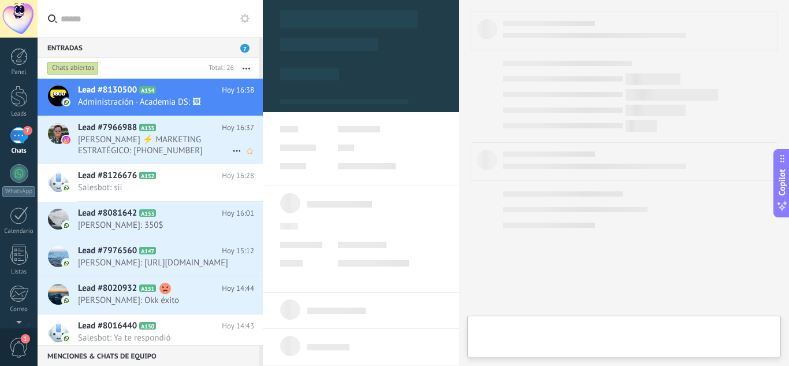
scroll to position [17, 0]
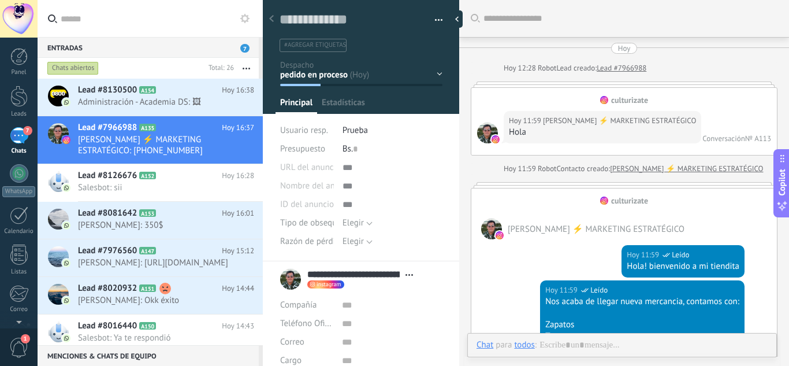
type textarea "**********"
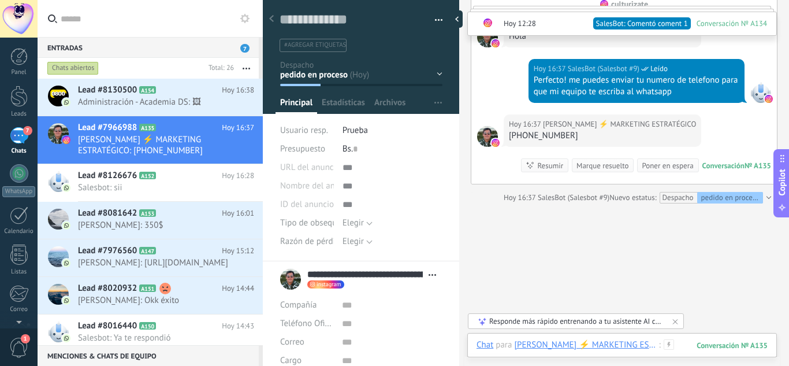
click at [687, 347] on div at bounding box center [622, 356] width 291 height 35
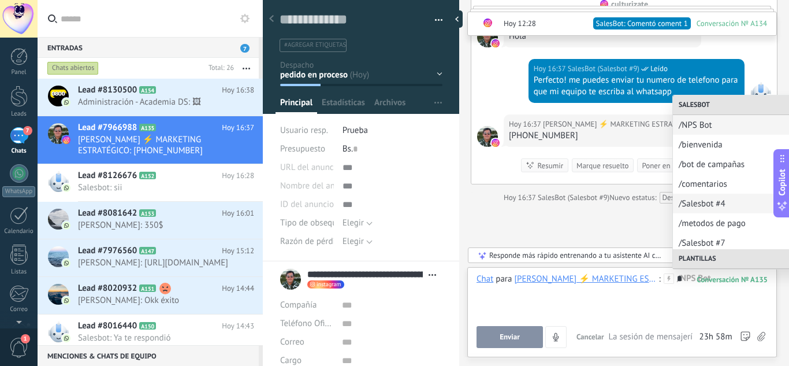
scroll to position [82, 0]
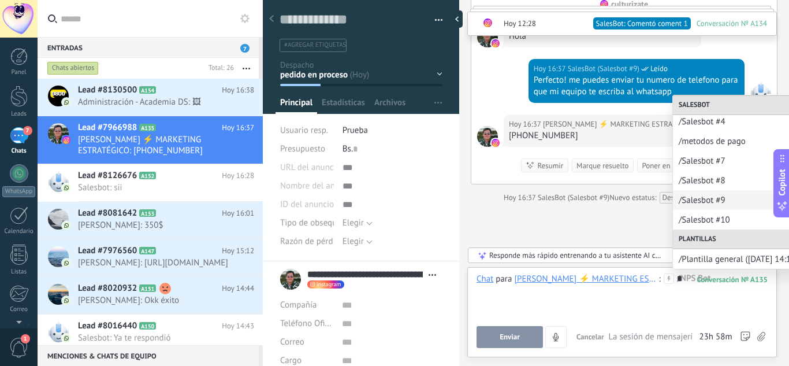
click at [718, 193] on div "/Salesbot #9" at bounding box center [747, 200] width 148 height 20
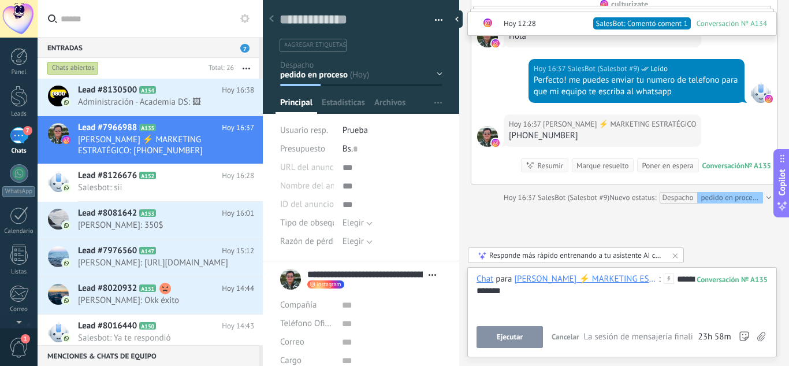
click at [505, 336] on span "Ejecutar" at bounding box center [510, 337] width 26 height 8
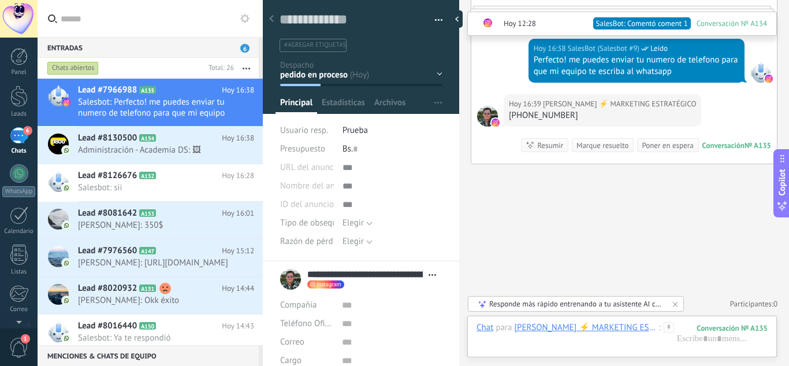
scroll to position [2273, 0]
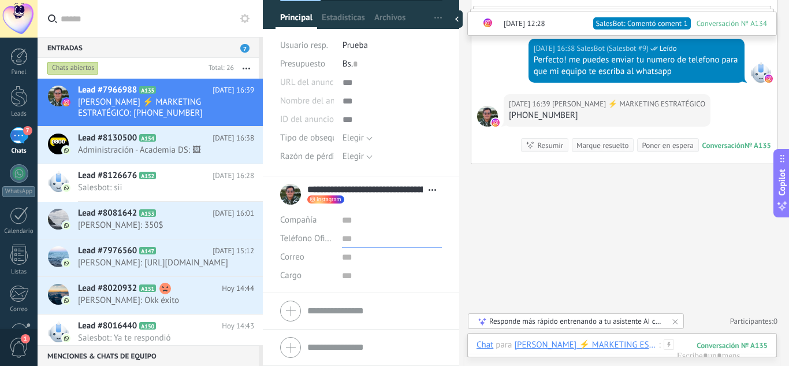
click at [349, 236] on input "text" at bounding box center [392, 238] width 100 height 18
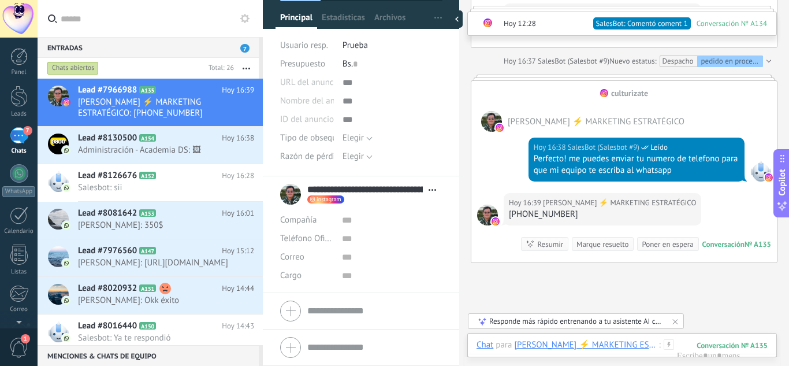
scroll to position [2273, 0]
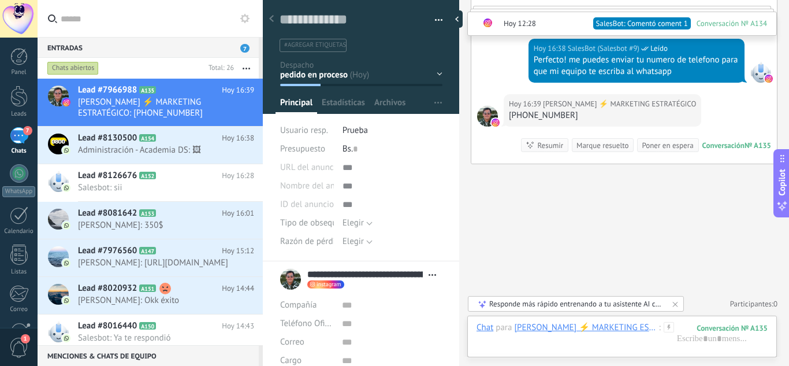
click at [754, 304] on link "Participantes: 0" at bounding box center [753, 304] width 47 height 10
click at [673, 303] on icon at bounding box center [675, 303] width 9 height 9
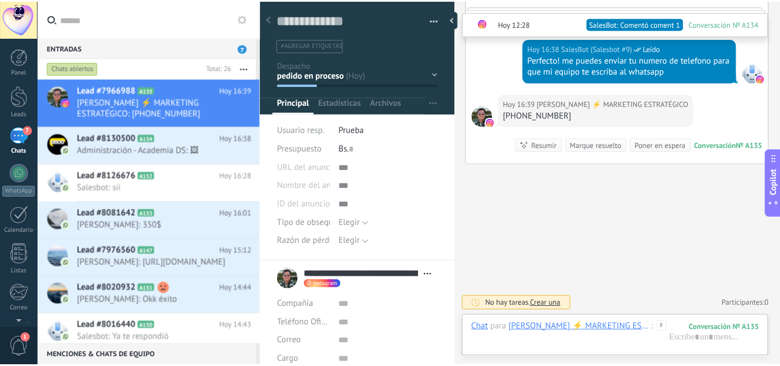
scroll to position [115, 0]
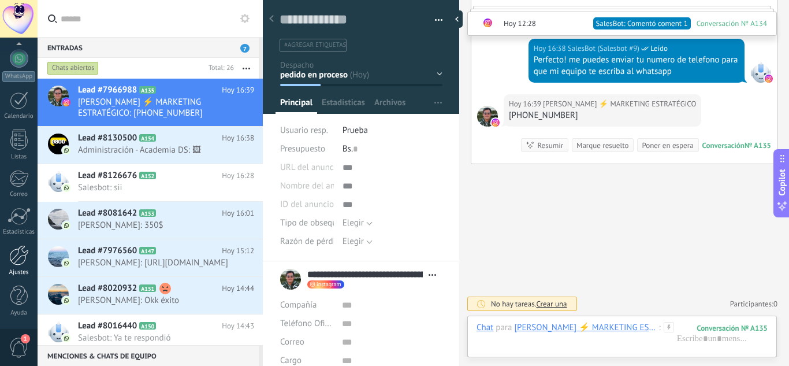
click at [19, 263] on div at bounding box center [19, 255] width 20 height 20
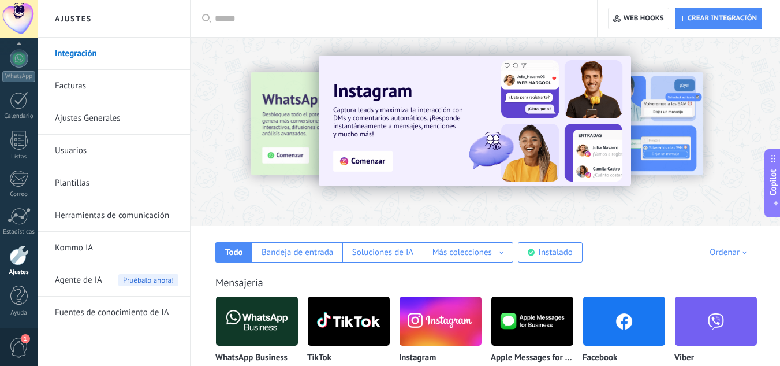
click at [131, 217] on link "Herramientas de comunicación" at bounding box center [117, 215] width 124 height 32
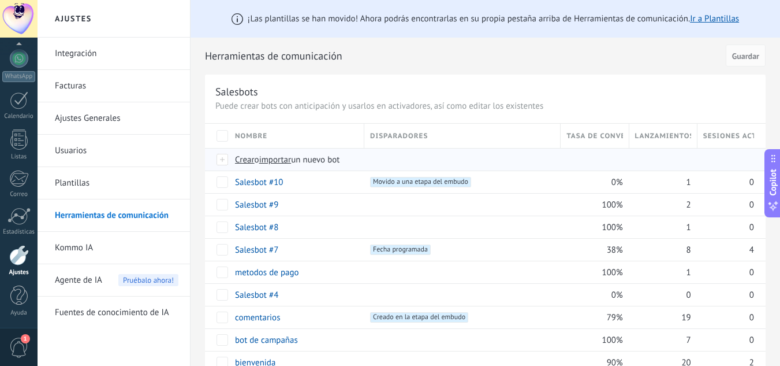
click at [281, 162] on span "importar" at bounding box center [275, 159] width 32 height 11
click at [0, 0] on input "importar un nuevo bot" at bounding box center [0, 0] width 0 height 0
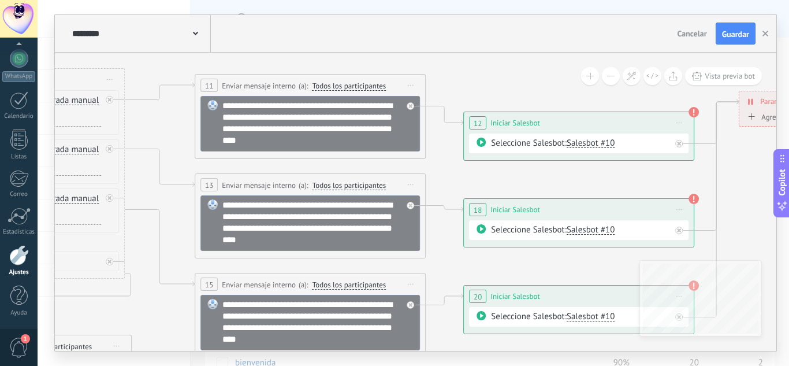
click at [411, 85] on icon at bounding box center [411, 85] width 6 height 1
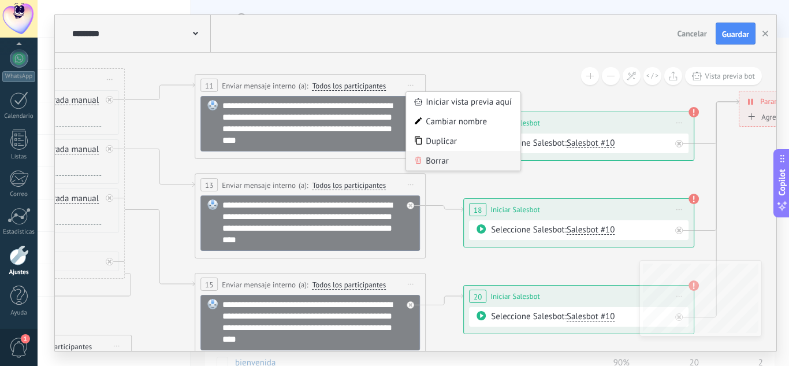
click at [434, 161] on div "Borrar" at bounding box center [463, 161] width 114 height 20
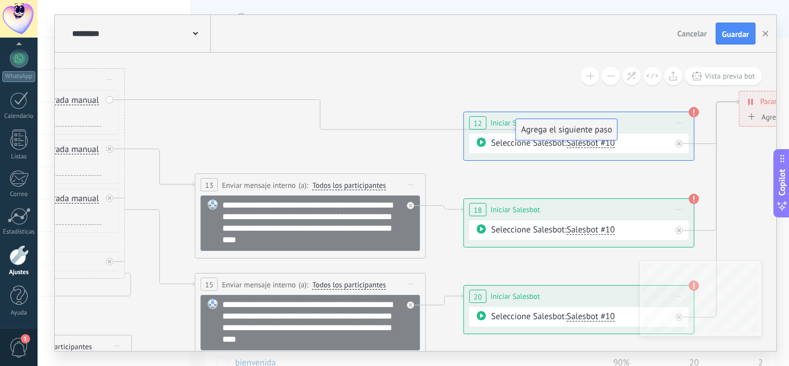
drag, startPoint x: 228, startPoint y: 113, endPoint x: 581, endPoint y: 134, distance: 353.0
click at [583, 140] on span "Salesbot #10" at bounding box center [591, 142] width 48 height 11
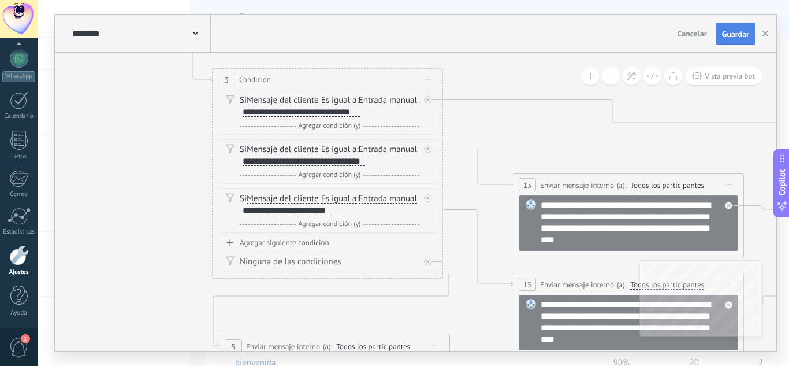
click at [726, 34] on span "Guardar" at bounding box center [735, 34] width 27 height 8
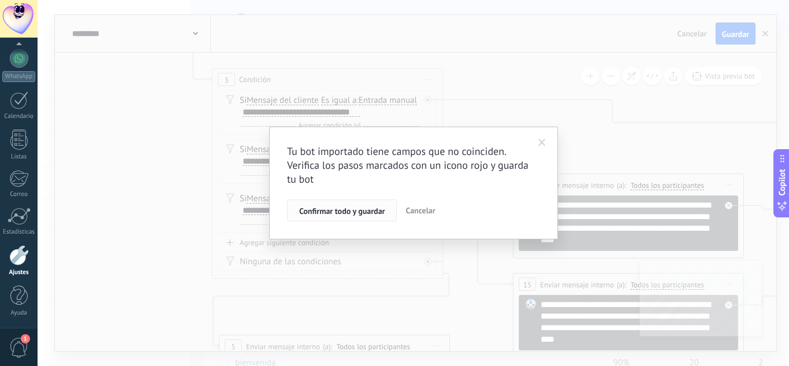
click at [357, 214] on span "Confirmar todo y guardar" at bounding box center [341, 211] width 85 height 8
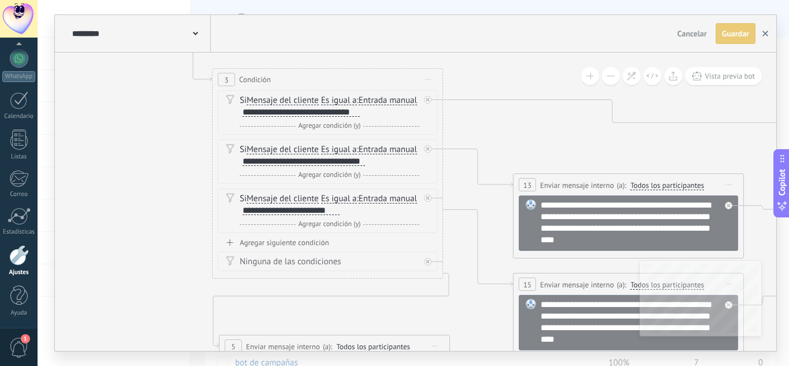
click at [760, 34] on button "button" at bounding box center [765, 33] width 17 height 21
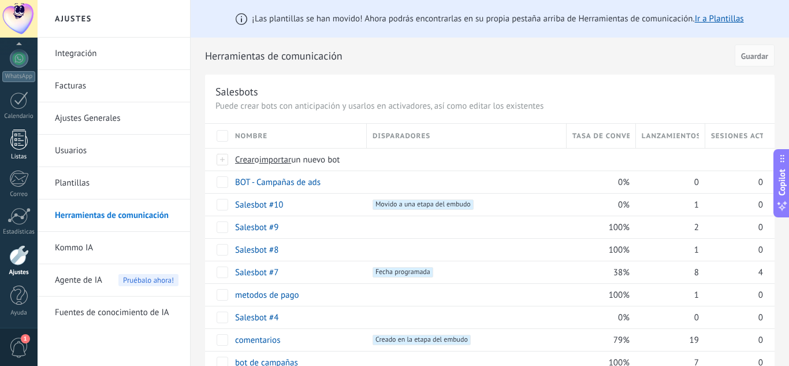
click at [19, 143] on div at bounding box center [18, 139] width 17 height 20
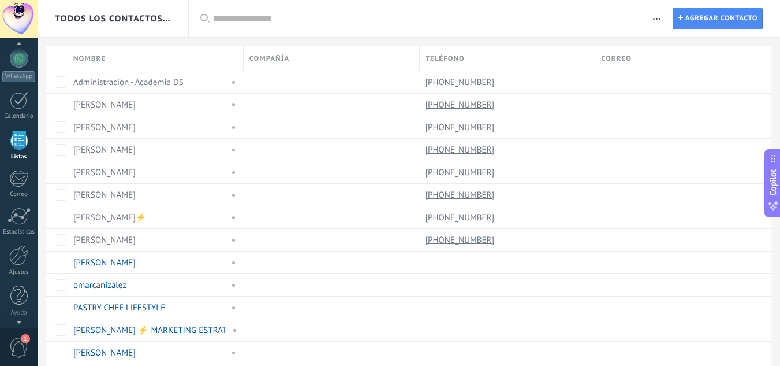
scroll to position [72, 0]
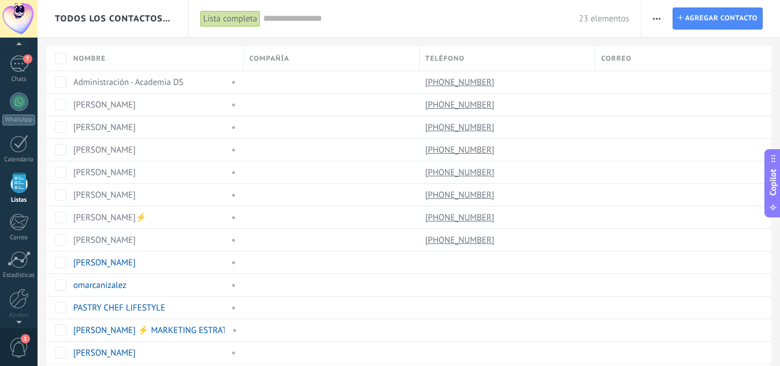
click at [656, 19] on icon "button" at bounding box center [657, 19] width 8 height 2
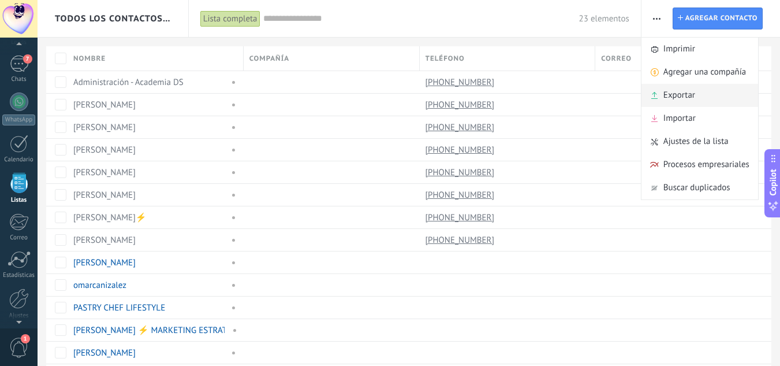
click at [674, 93] on span "Exportar" at bounding box center [680, 95] width 32 height 23
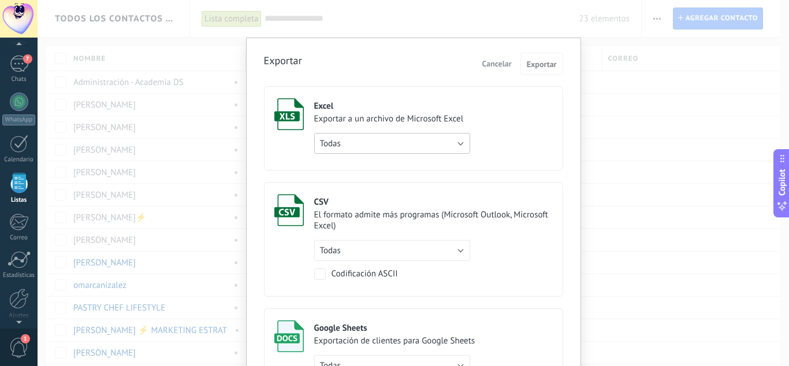
click at [425, 133] on button "Todas" at bounding box center [392, 143] width 156 height 21
click at [411, 111] on div "Excel Exportar a un archivo de Microsoft Excel Todas de filtro activo solo la p…" at bounding box center [392, 125] width 156 height 55
click at [541, 68] on span "Exportar" at bounding box center [542, 64] width 30 height 8
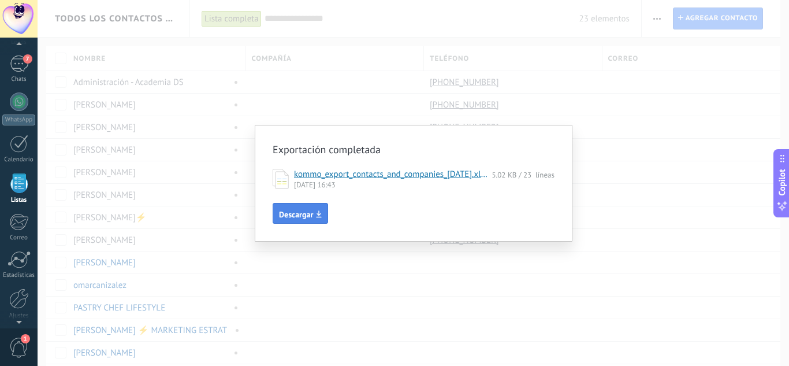
click at [293, 210] on span "Descargar" at bounding box center [296, 214] width 34 height 8
click at [490, 314] on div "Exportación completada kommo_export_contacts_and_companies_2025-09-05.xlsx 5.02…" at bounding box center [414, 183] width 752 height 366
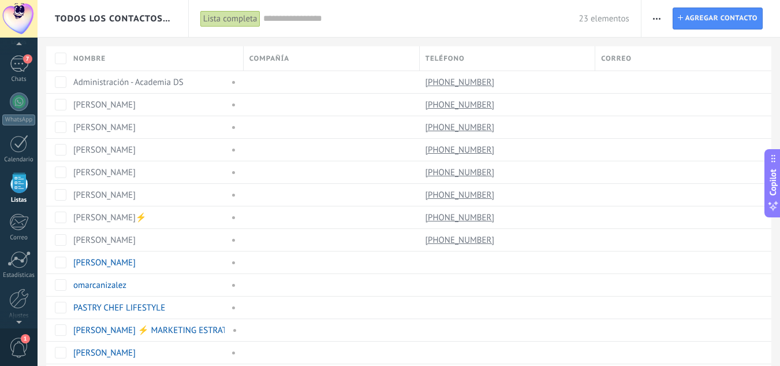
click at [655, 20] on span "button" at bounding box center [657, 19] width 8 height 22
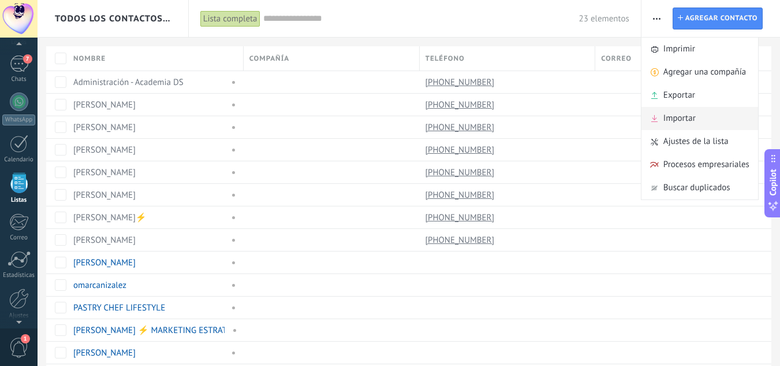
click at [666, 119] on span "Importar" at bounding box center [680, 118] width 32 height 23
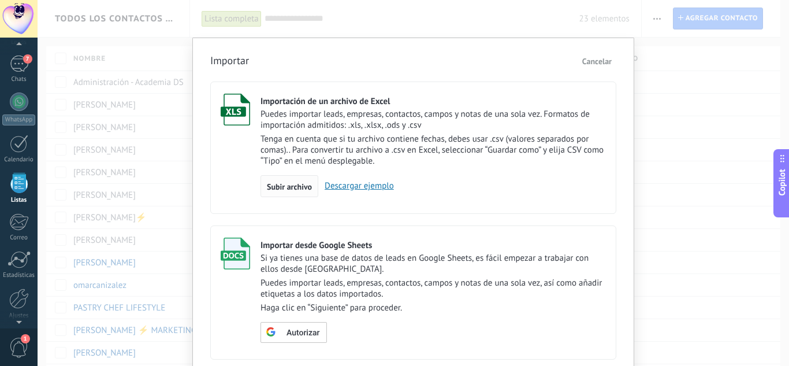
click at [289, 184] on span "Subir archivo" at bounding box center [289, 187] width 45 height 8
click at [0, 0] on input "Importación de un archivo de Excel Puedes importar leads, empresas, contactos, …" at bounding box center [0, 0] width 0 height 0
click at [596, 57] on span "Cancelar" at bounding box center [596, 61] width 29 height 10
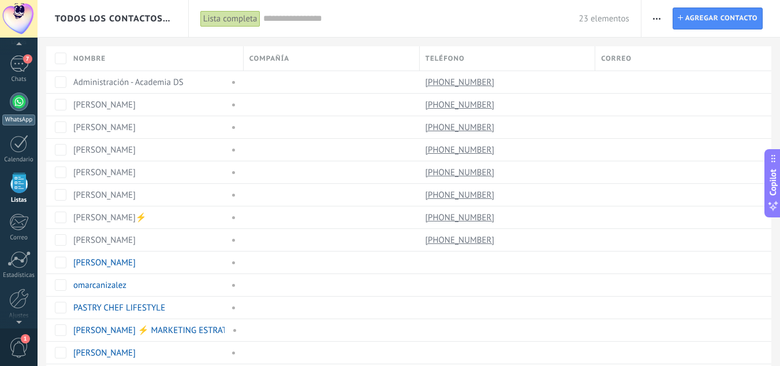
click at [22, 115] on div "WhatsApp" at bounding box center [18, 119] width 33 height 11
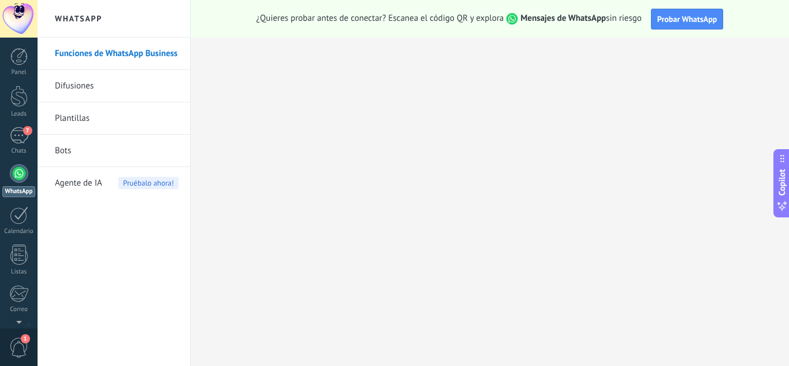
click at [19, 176] on div at bounding box center [19, 173] width 18 height 18
click at [88, 85] on link "Difusiones" at bounding box center [117, 86] width 124 height 32
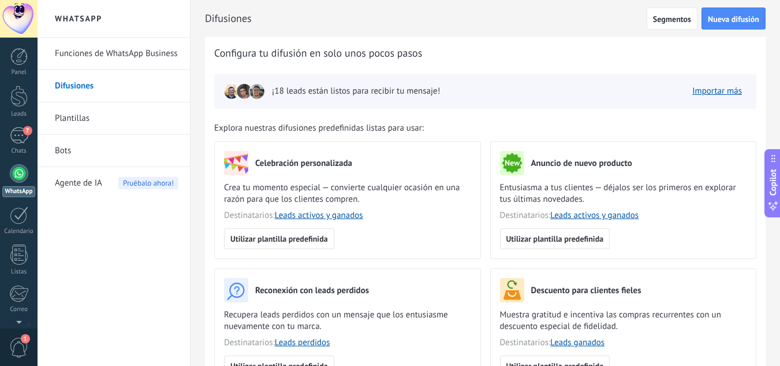
click at [88, 112] on link "Plantillas" at bounding box center [117, 118] width 124 height 32
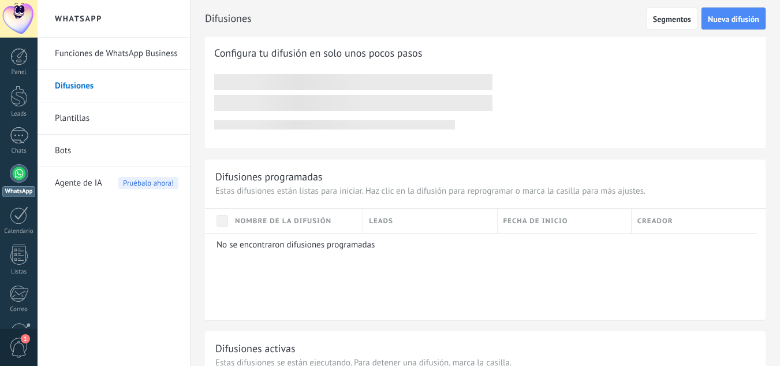
click at [76, 125] on link "Plantillas" at bounding box center [117, 118] width 124 height 32
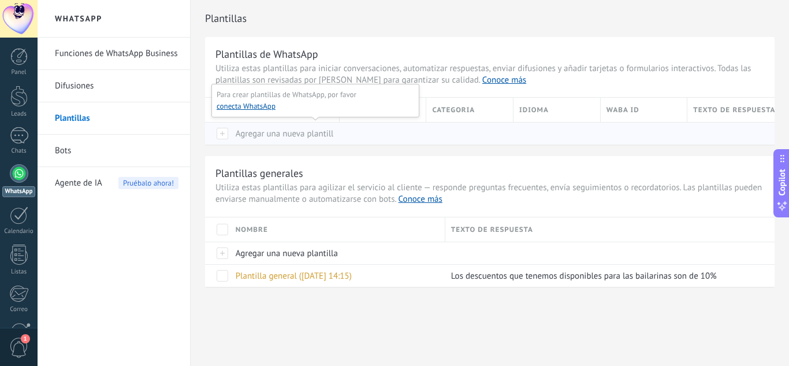
click at [219, 133] on div at bounding box center [217, 133] width 25 height 23
click at [251, 109] on button "conecta WhatsApp" at bounding box center [246, 107] width 59 height 12
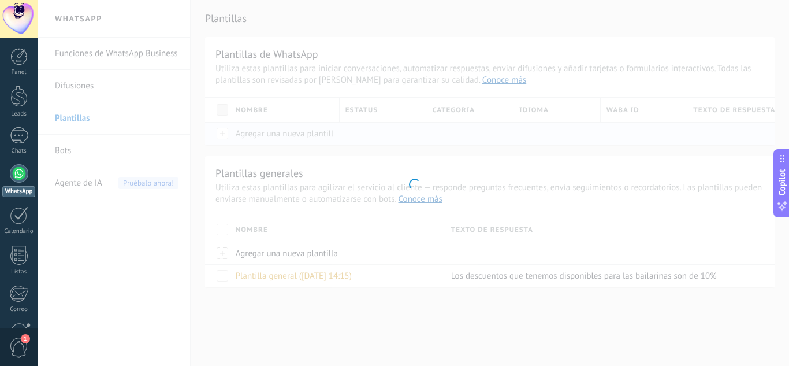
click at [228, 132] on div at bounding box center [414, 183] width 752 height 366
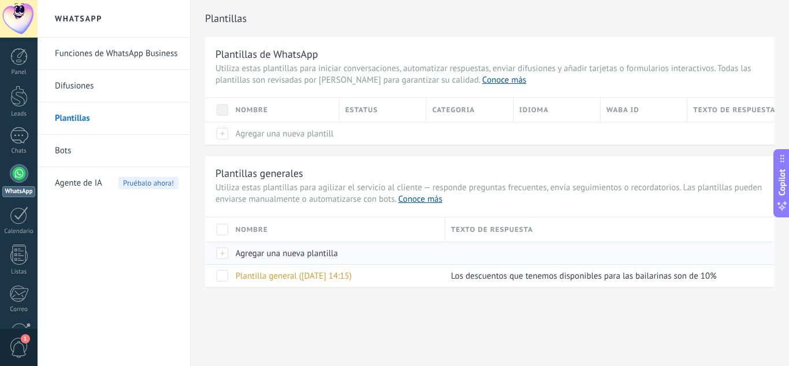
click at [221, 250] on div at bounding box center [217, 252] width 25 height 23
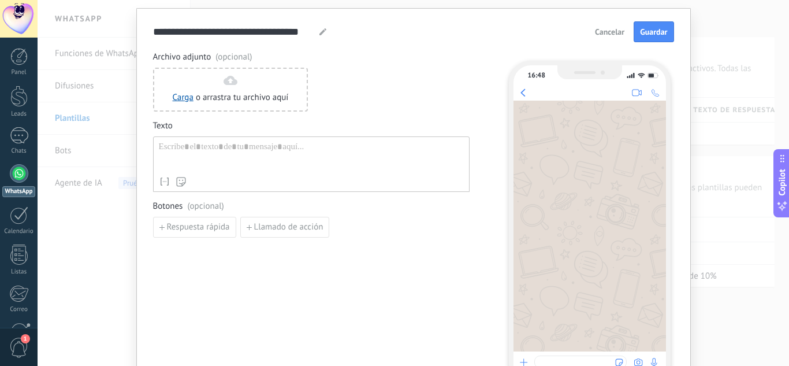
scroll to position [29, 0]
click at [262, 158] on div at bounding box center [311, 156] width 305 height 29
click at [609, 29] on span "Cancelar" at bounding box center [609, 32] width 29 height 8
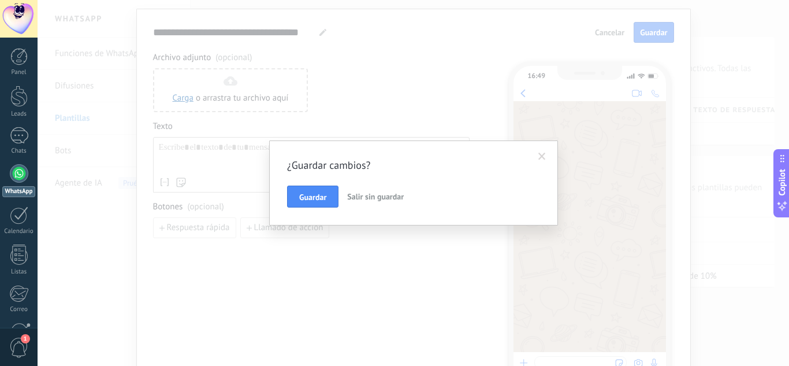
click at [380, 196] on span "Salir sin guardar" at bounding box center [375, 196] width 57 height 10
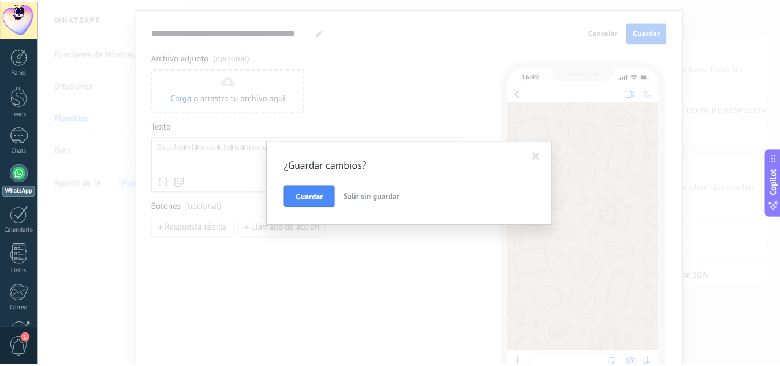
scroll to position [0, 0]
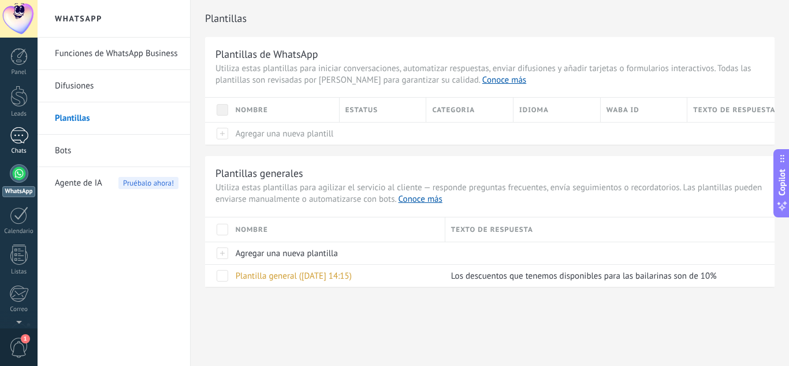
click at [15, 134] on div at bounding box center [19, 135] width 18 height 17
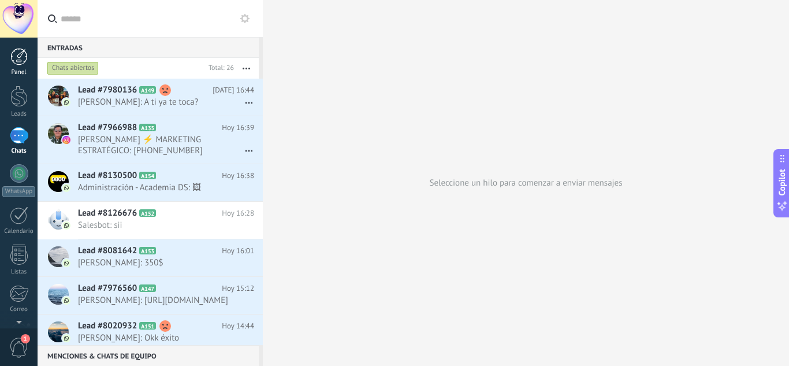
click at [16, 69] on div "Panel" at bounding box center [19, 73] width 34 height 8
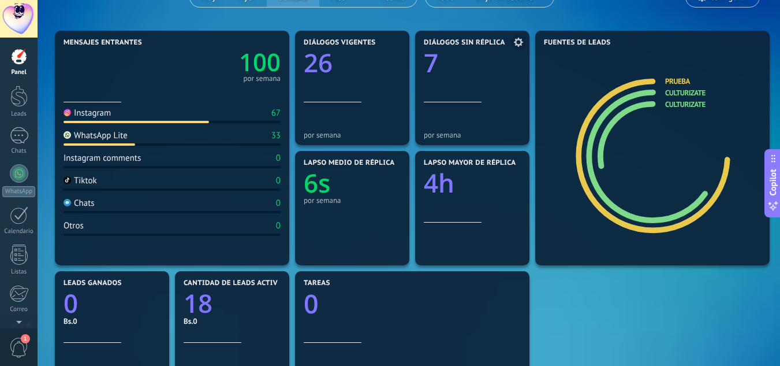
scroll to position [98, 0]
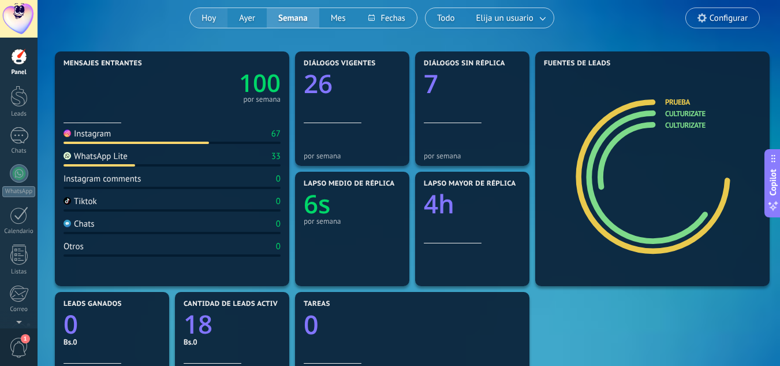
click at [213, 20] on button "Hoy" at bounding box center [209, 18] width 38 height 20
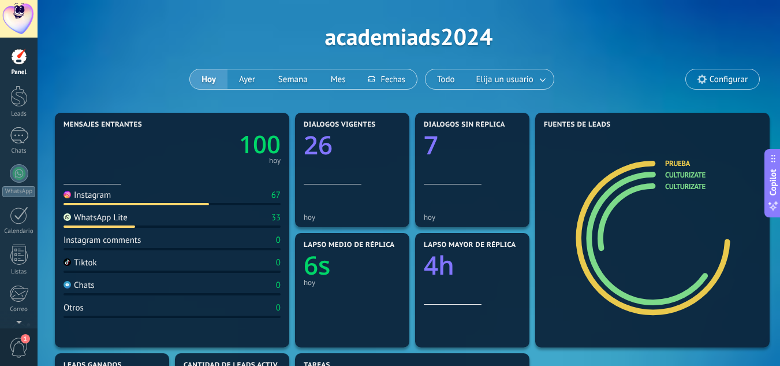
scroll to position [36, 0]
click at [536, 82] on link at bounding box center [543, 79] width 21 height 19
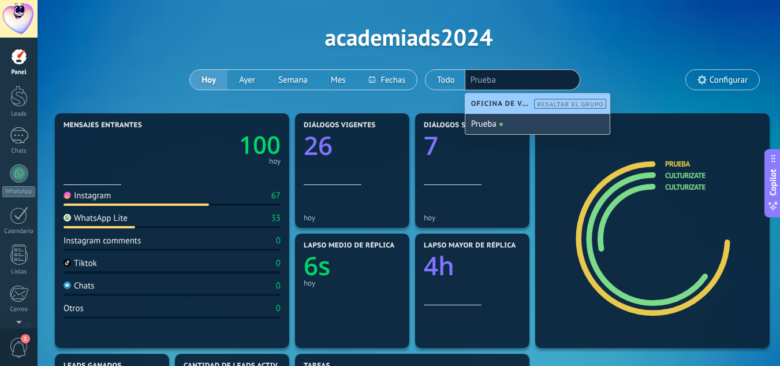
click at [506, 124] on div "Prueba" at bounding box center [538, 124] width 144 height 20
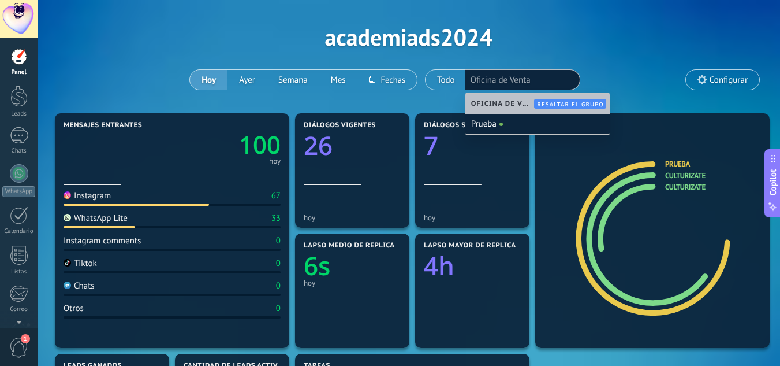
click at [620, 84] on div "Aplicar Eventos academiads2024 [DATE] [DATE] Semana Mes Todo Elija un usuario O…" at bounding box center [409, 37] width 708 height 147
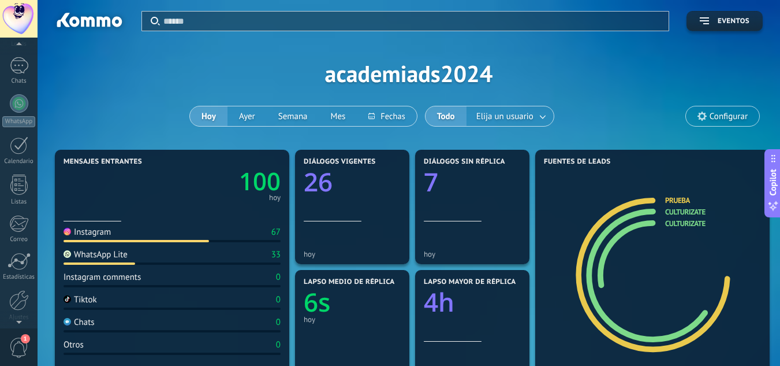
scroll to position [0, 0]
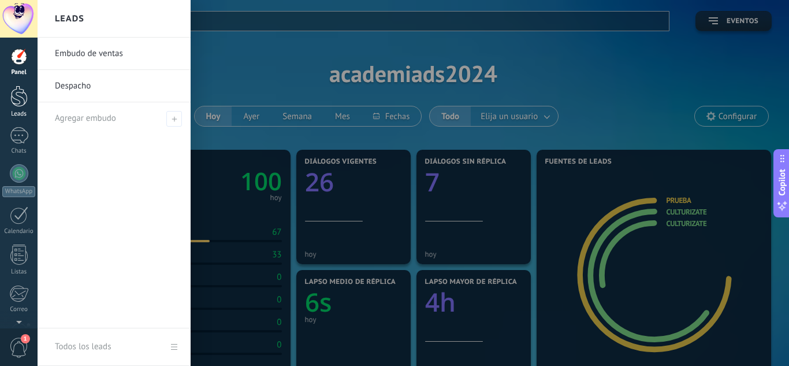
click at [21, 106] on div at bounding box center [18, 95] width 17 height 21
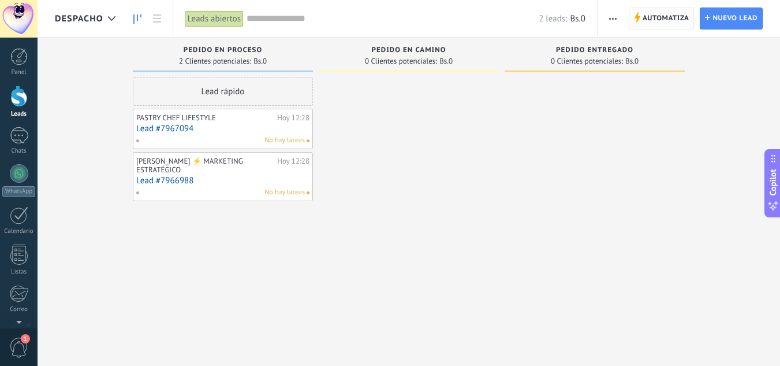
click at [674, 17] on span "Automatiza" at bounding box center [666, 18] width 47 height 21
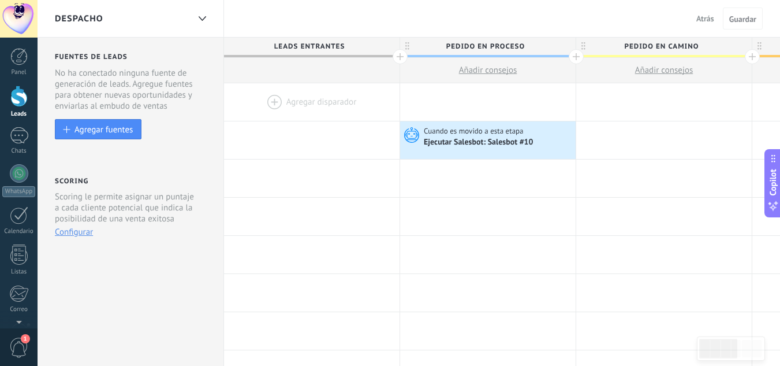
click at [269, 101] on div at bounding box center [312, 102] width 176 height 38
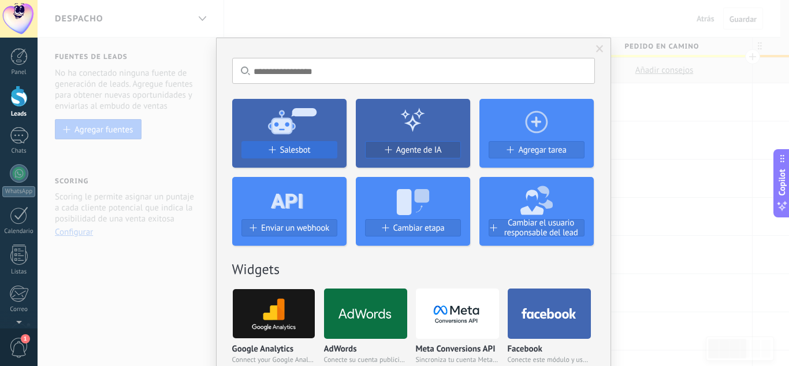
click at [318, 153] on div "Salesbot" at bounding box center [289, 150] width 95 height 10
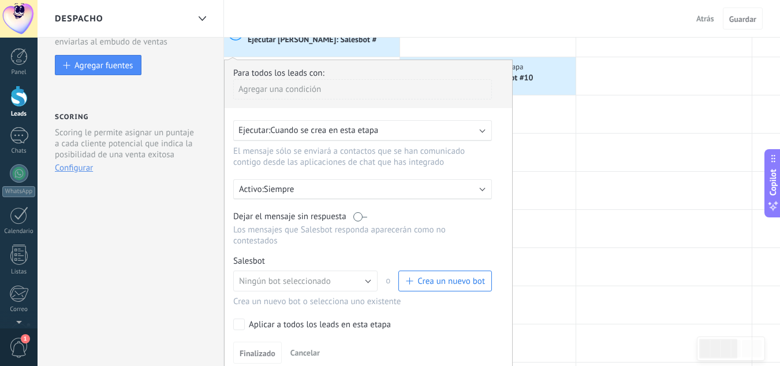
scroll to position [65, 0]
click at [437, 287] on button "Crea un nuevo bot" at bounding box center [446, 280] width 94 height 21
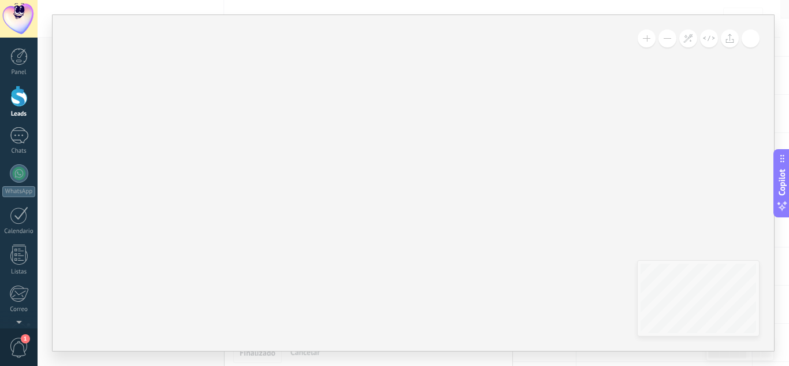
type input "**********"
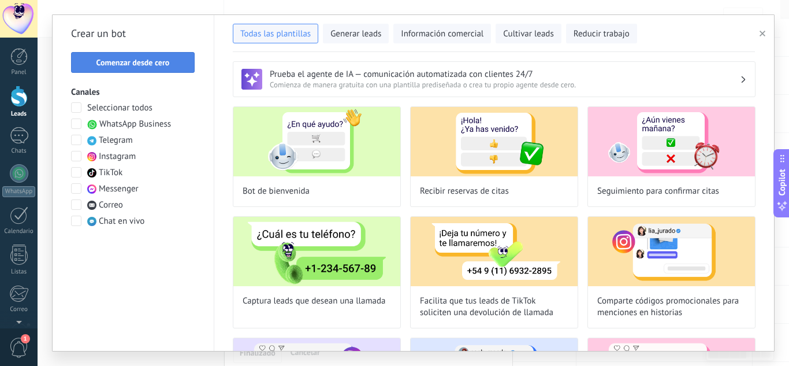
click at [176, 72] on button "Comenzar desde cero" at bounding box center [133, 62] width 124 height 21
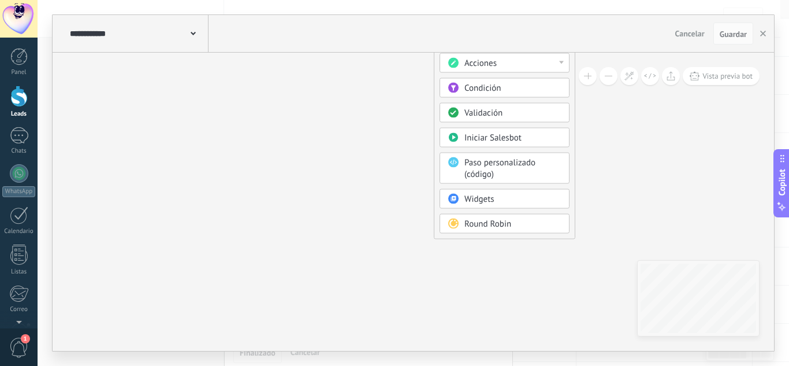
click at [471, 224] on span "Round Robin" at bounding box center [487, 223] width 47 height 11
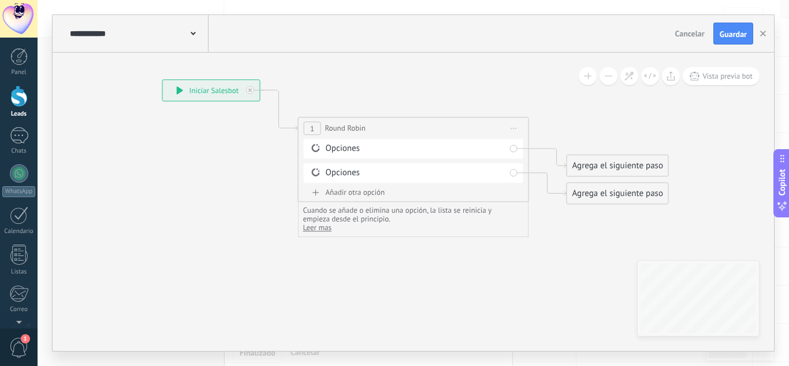
click at [343, 193] on div "Añadir otra opción" at bounding box center [414, 192] width 220 height 10
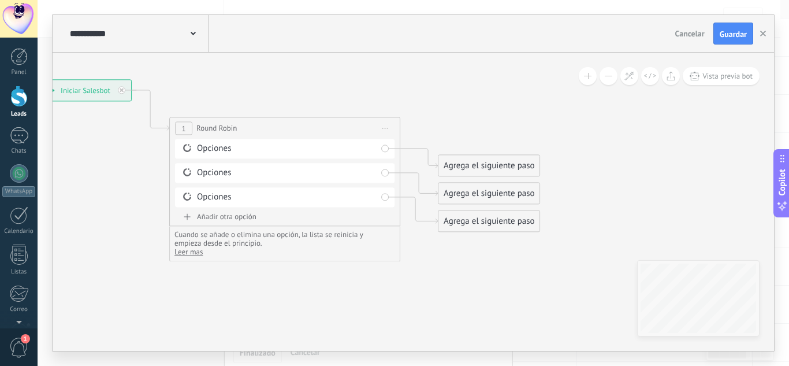
click at [464, 166] on div "Agrega el siguiente paso" at bounding box center [488, 165] width 101 height 19
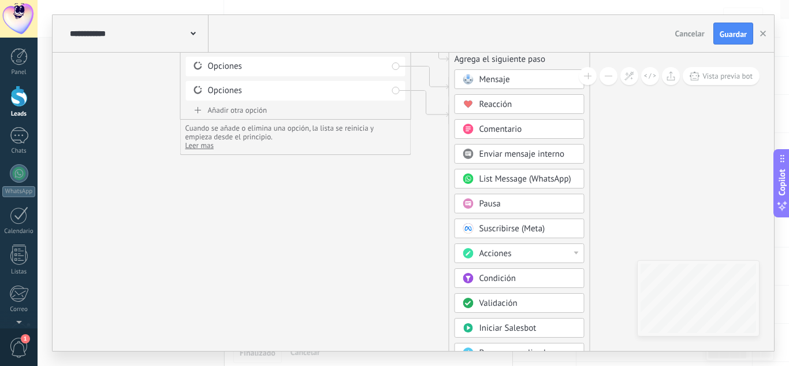
click at [496, 251] on span "Acciones" at bounding box center [495, 253] width 32 height 11
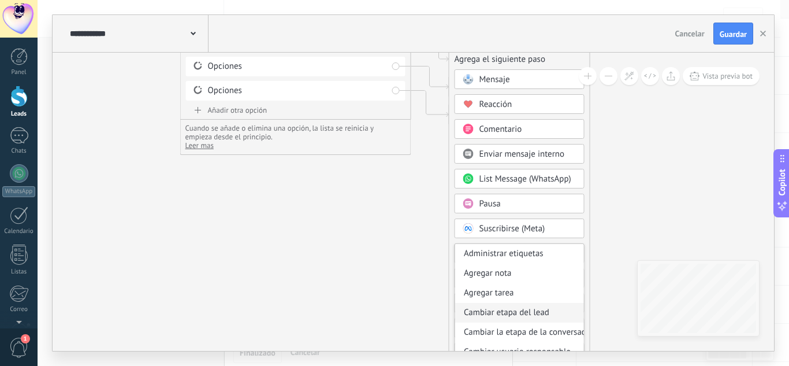
click at [525, 313] on div "Cambiar etapa del lead" at bounding box center [519, 313] width 129 height 20
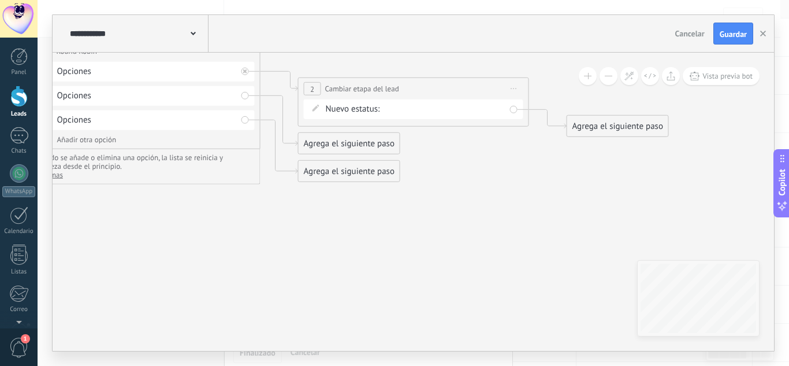
click at [519, 85] on span "Iniciar vista previa aquí Cambiar nombre Duplicar [GEOGRAPHIC_DATA]" at bounding box center [514, 88] width 18 height 17
click at [530, 149] on div "Duplicar" at bounding box center [567, 145] width 114 height 20
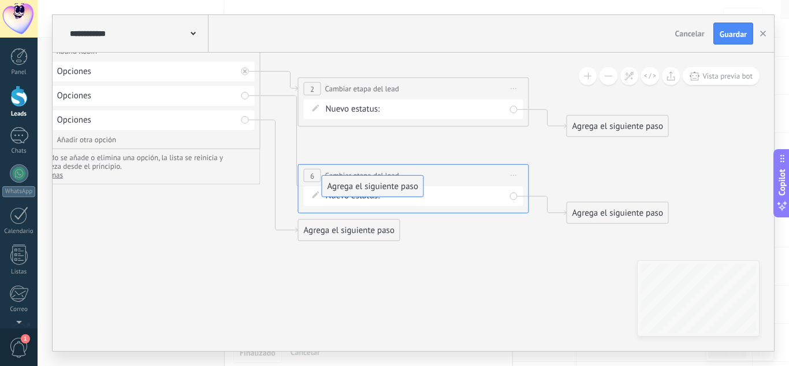
drag, startPoint x: 366, startPoint y: 142, endPoint x: 404, endPoint y: 201, distance: 70.7
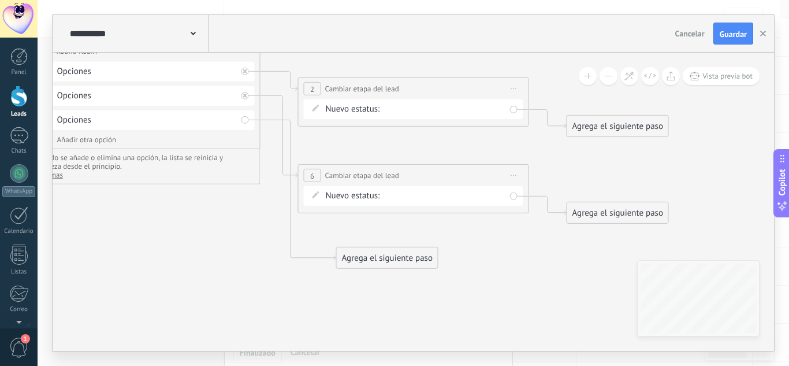
click at [518, 173] on span "Iniciar vista previa aquí Cambiar nombre Duplicar [GEOGRAPHIC_DATA]" at bounding box center [514, 175] width 18 height 17
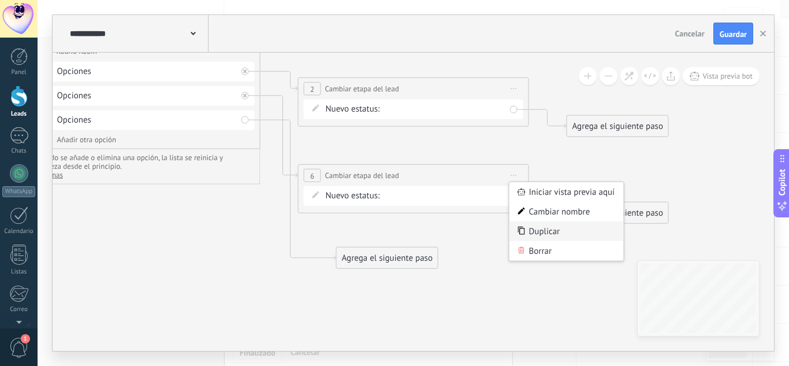
click at [538, 232] on div "Duplicar" at bounding box center [567, 231] width 114 height 20
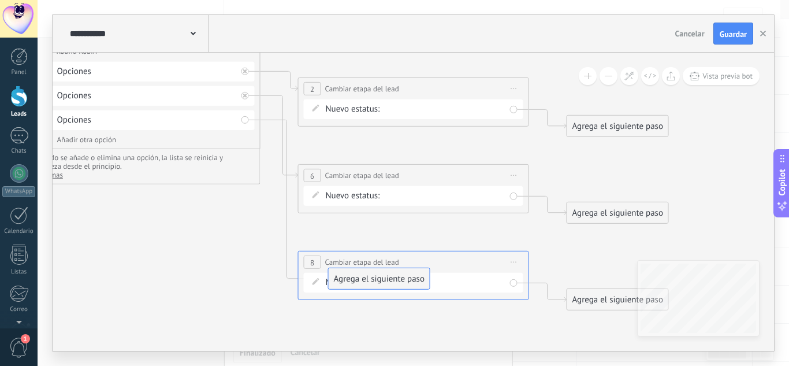
drag, startPoint x: 349, startPoint y: 314, endPoint x: 341, endPoint y: 276, distance: 39.0
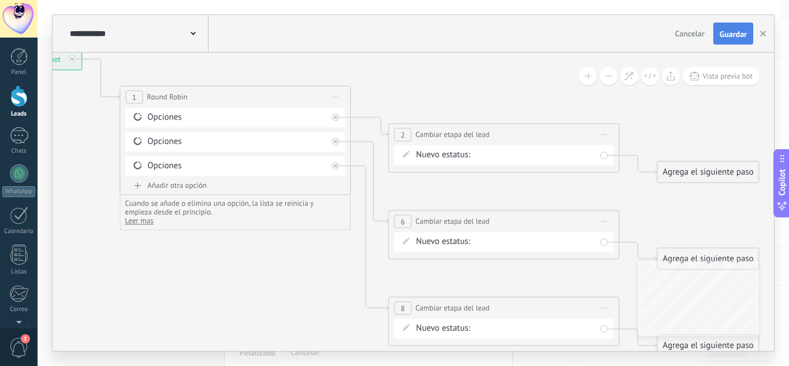
click at [732, 34] on span "Guardar" at bounding box center [733, 34] width 27 height 8
click at [767, 32] on button "button" at bounding box center [762, 34] width 17 height 22
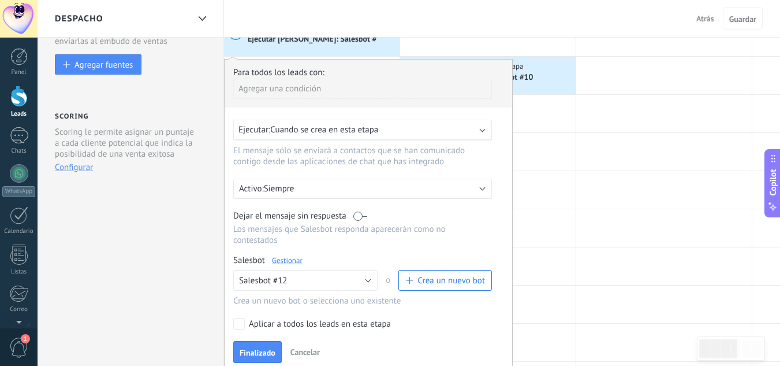
click at [278, 84] on div "Agregar una condición" at bounding box center [362, 89] width 259 height 20
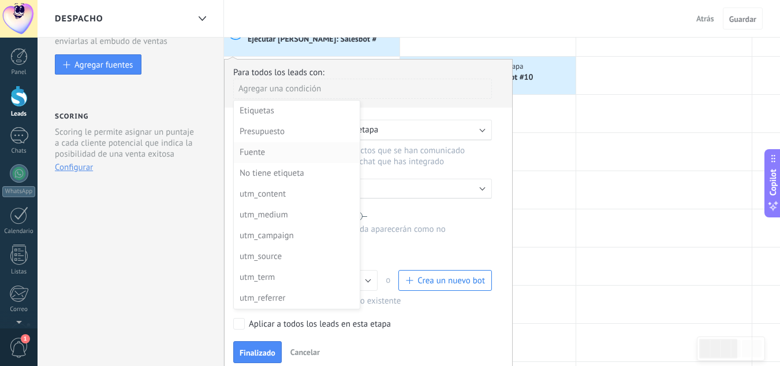
click at [270, 154] on div "Fuente" at bounding box center [296, 152] width 112 height 16
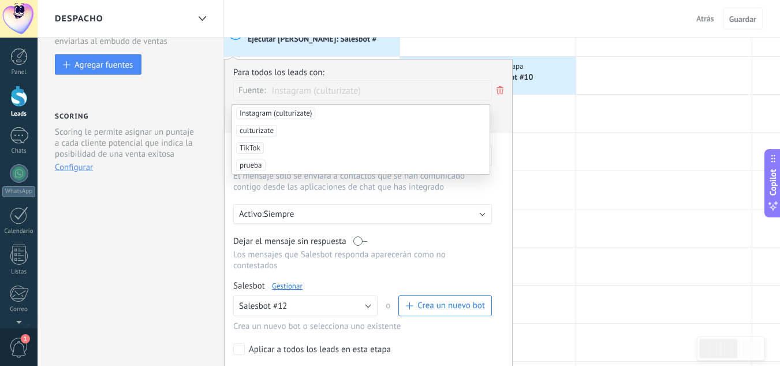
click at [293, 113] on span "Instagram (culturizate)" at bounding box center [275, 113] width 79 height 12
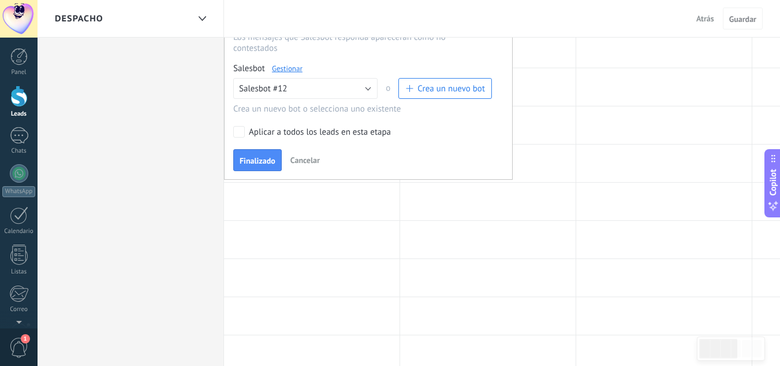
scroll to position [282, 0]
click at [296, 162] on span "Cancelar" at bounding box center [305, 159] width 29 height 10
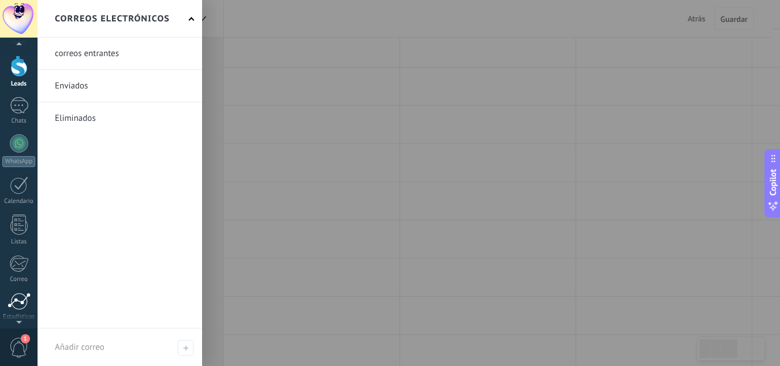
scroll to position [115, 0]
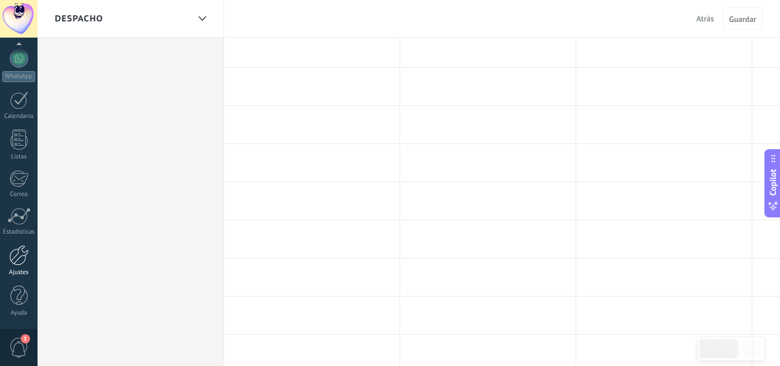
click at [23, 251] on div at bounding box center [19, 255] width 20 height 20
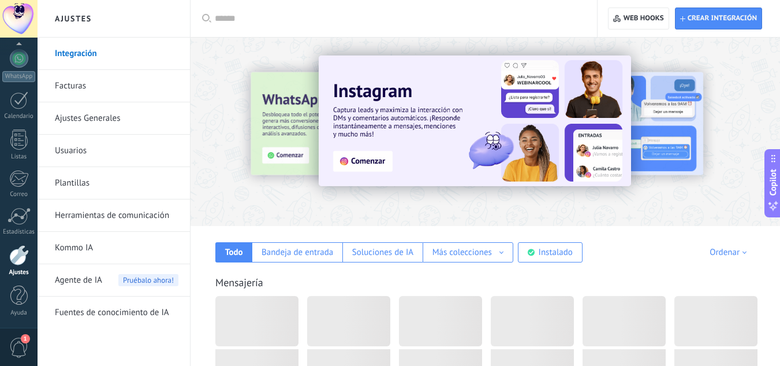
click at [133, 215] on link "Herramientas de comunicación" at bounding box center [117, 215] width 124 height 32
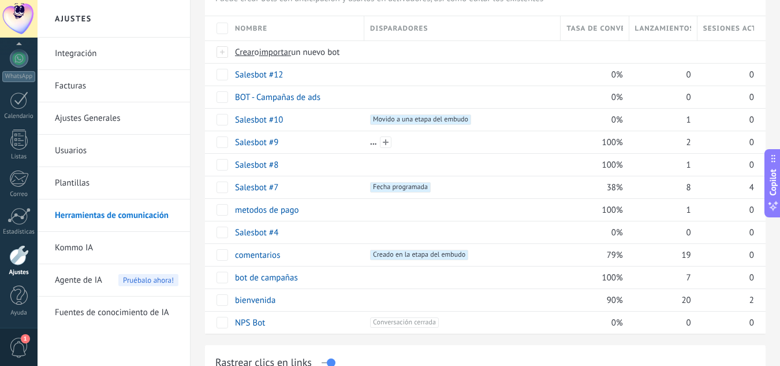
scroll to position [109, 0]
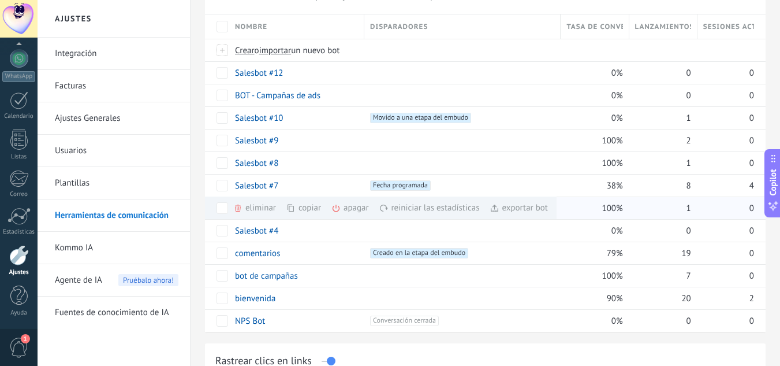
click at [307, 209] on div "copiar màs" at bounding box center [324, 207] width 74 height 23
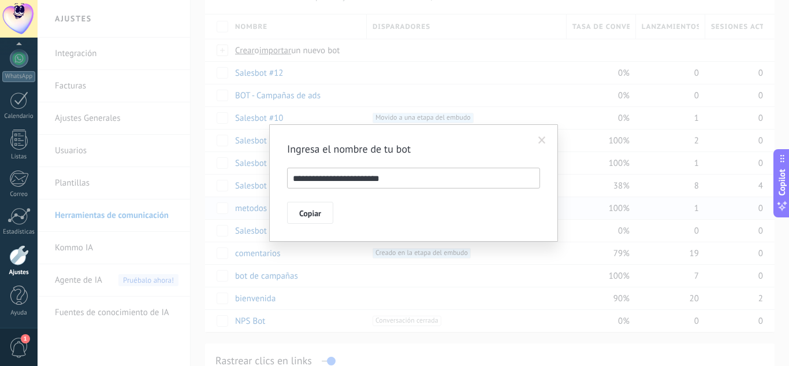
drag, startPoint x: 362, startPoint y: 181, endPoint x: 486, endPoint y: 140, distance: 130.4
click at [486, 140] on div "**********" at bounding box center [413, 182] width 289 height 117
type input "**********"
click at [314, 213] on span "Copiar" at bounding box center [310, 213] width 22 height 8
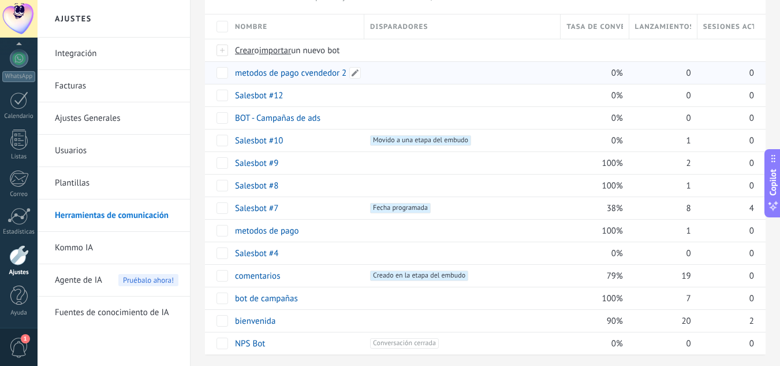
click at [269, 66] on div "metodos de pago cvendedor 2" at bounding box center [293, 73] width 129 height 22
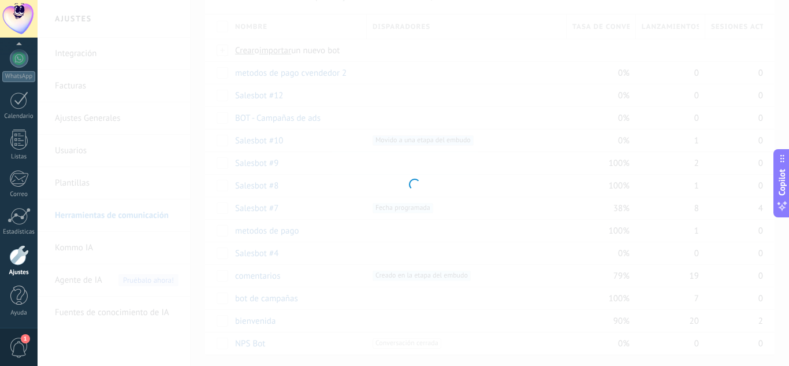
type input "**********"
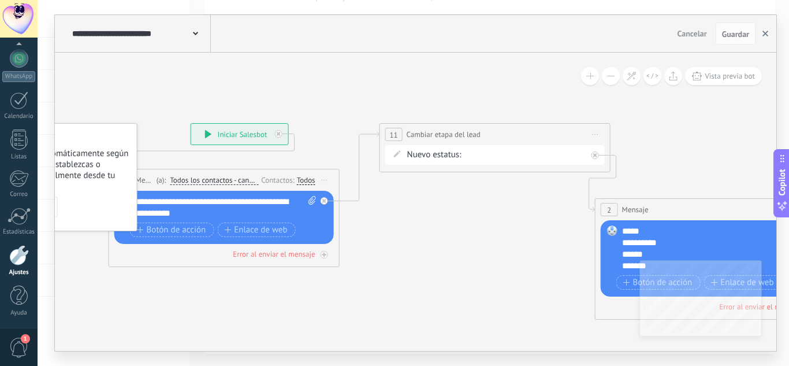
click at [764, 33] on icon "button" at bounding box center [766, 34] width 6 height 6
